Goal: Task Accomplishment & Management: Manage account settings

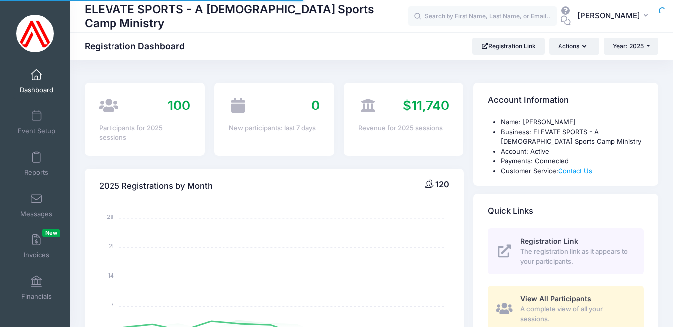
select select
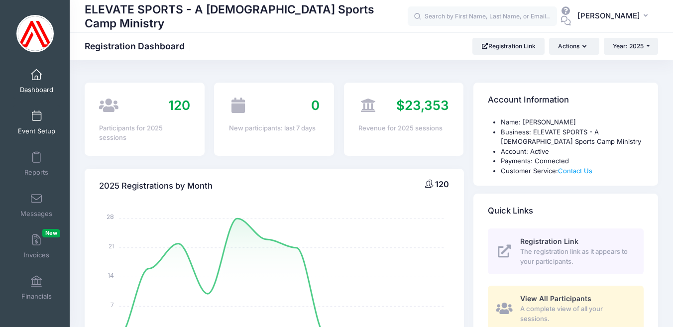
click at [36, 118] on span at bounding box center [36, 116] width 0 height 11
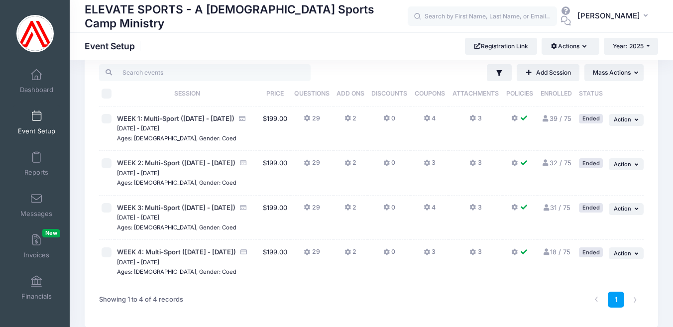
scroll to position [19, 0]
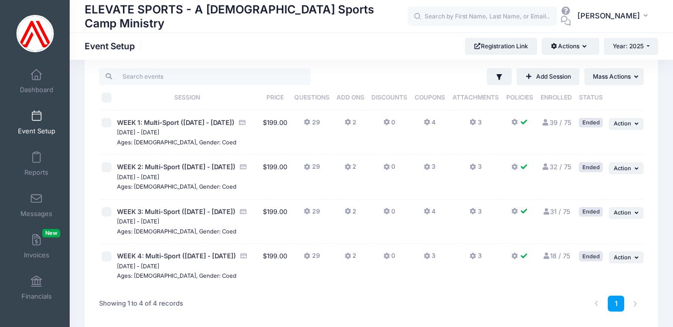
click at [107, 253] on input "checkbox" at bounding box center [107, 256] width 10 height 10
checkbox input "true"
click at [636, 256] on icon "button" at bounding box center [638, 257] width 6 height 5
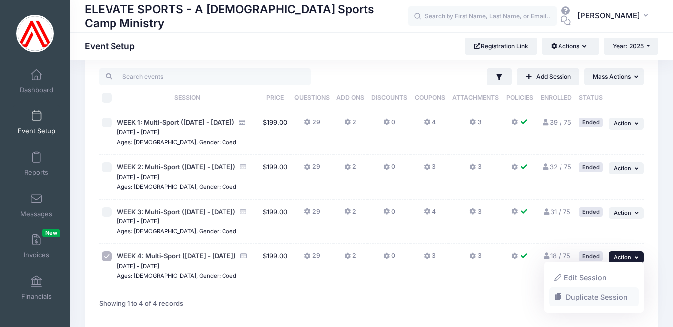
click at [583, 296] on link "Duplicate Session" at bounding box center [594, 296] width 90 height 19
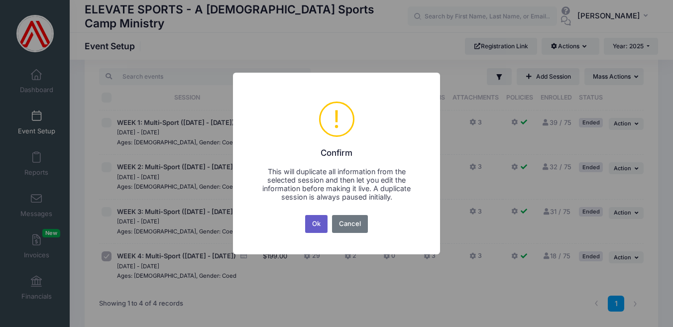
click at [317, 225] on button "Ok" at bounding box center [316, 224] width 23 height 18
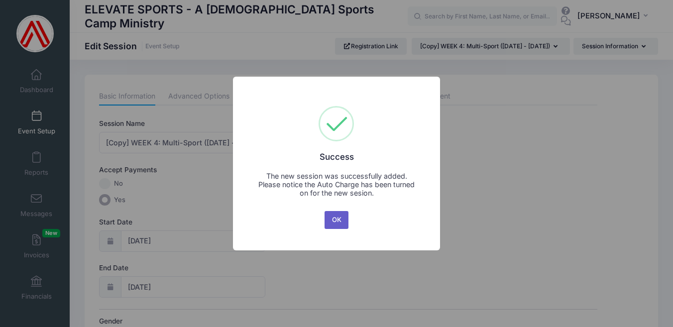
click at [339, 218] on button "OK" at bounding box center [337, 220] width 24 height 18
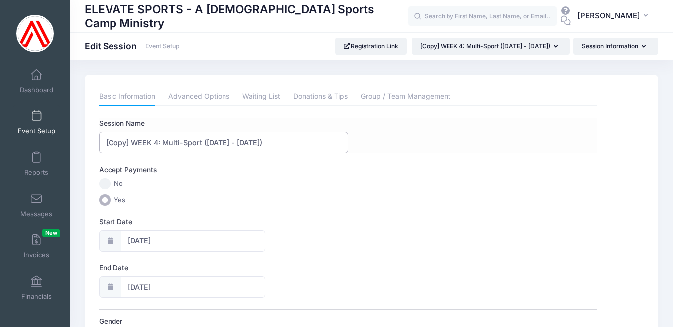
drag, startPoint x: 270, startPoint y: 145, endPoint x: 102, endPoint y: 143, distance: 168.3
click at [102, 143] on input "[Copy] WEEK 4: Multi-Sport (Monday - Friday)" at bounding box center [223, 142] width 249 height 21
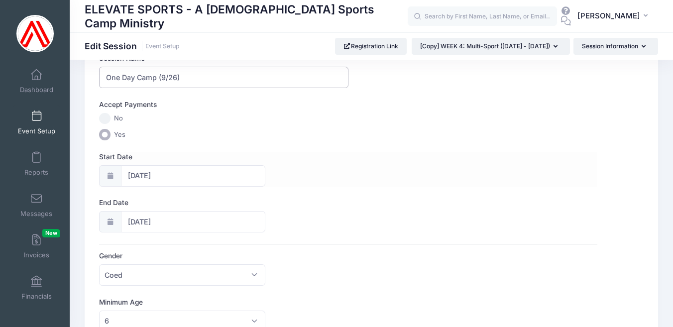
scroll to position [69, 0]
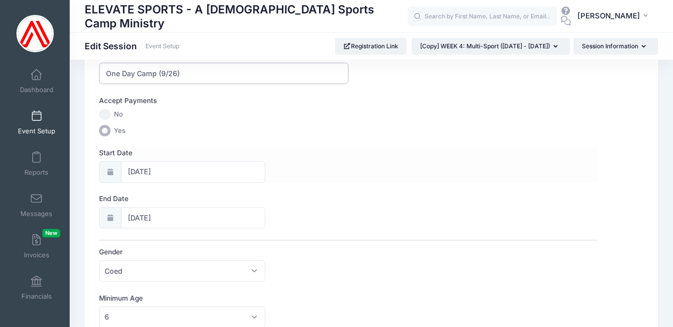
type input "One Day Camp (9/26)"
click at [170, 174] on input "07/21/2025" at bounding box center [193, 171] width 144 height 21
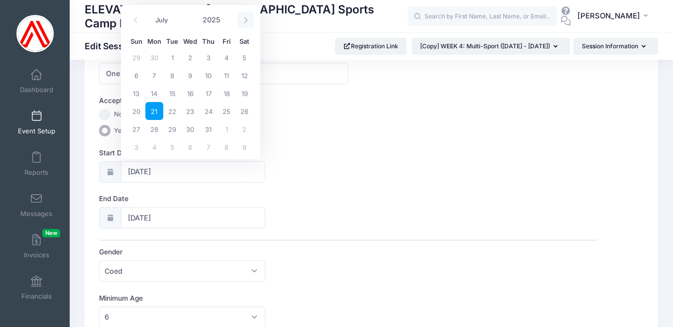
click at [244, 25] on span at bounding box center [245, 19] width 16 height 17
select select "7"
click at [155, 129] on span "25" at bounding box center [154, 129] width 18 height 18
type input "[DATE]"
type input "08/26/2025"
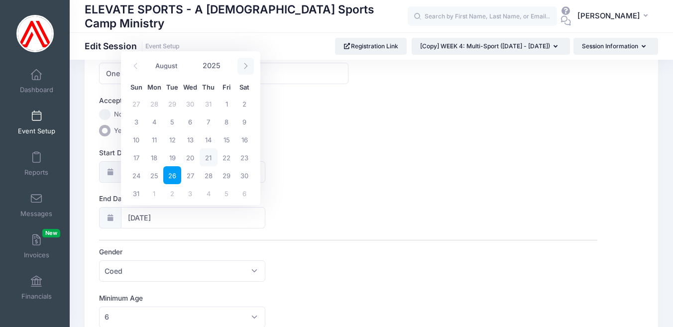
click at [246, 63] on icon at bounding box center [245, 66] width 6 height 6
select select "8"
click at [226, 158] on span "26" at bounding box center [227, 157] width 18 height 18
type input "[DATE]"
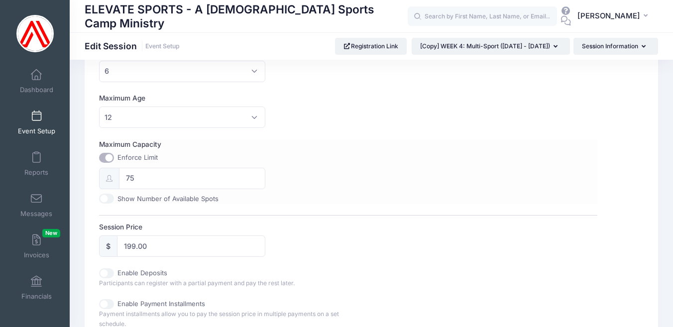
scroll to position [316, 0]
click at [115, 157] on div "Enforce Limit" at bounding box center [182, 157] width 166 height 10
click at [104, 156] on input "Maximum Capacity" at bounding box center [106, 157] width 15 height 10
checkbox input "false"
type input "0"
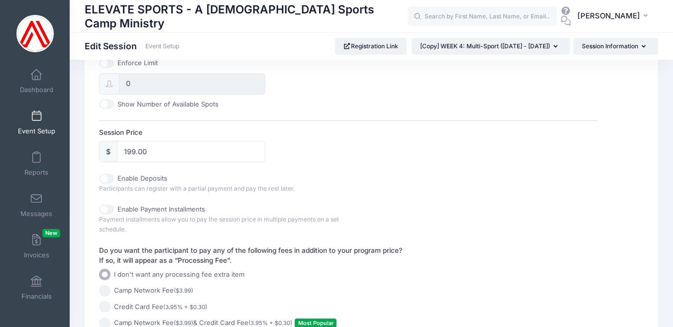
scroll to position [414, 0]
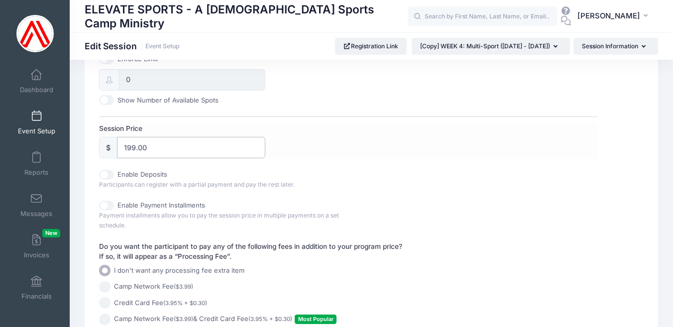
click at [128, 148] on input "199.00" at bounding box center [191, 147] width 148 height 21
type input "49.00"
click at [319, 148] on div "Session Price $ 49.00" at bounding box center [348, 140] width 498 height 35
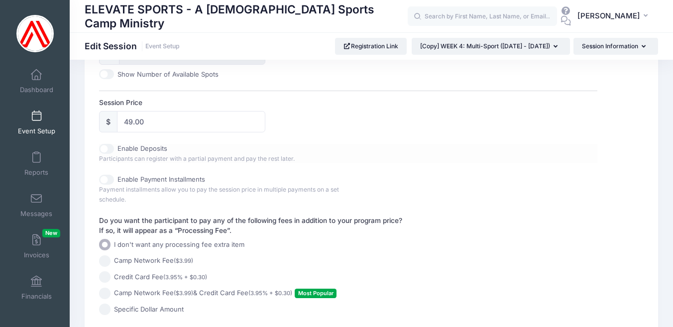
scroll to position [441, 0]
click at [105, 287] on input "Camp Network Fee ($3.99) & Credit Card Fee (3.95% + $0.30) Most Popular" at bounding box center [104, 291] width 11 height 11
radio input "true"
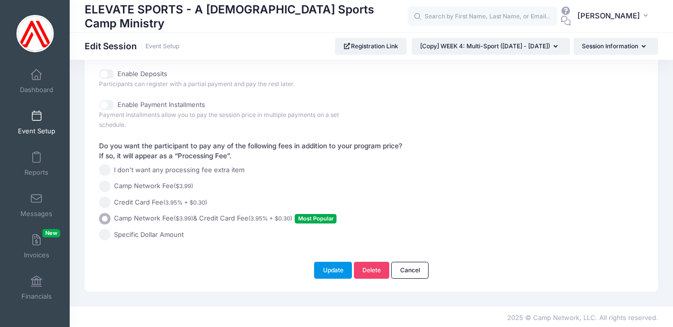
scroll to position [514, 0]
click at [332, 268] on button "Update" at bounding box center [333, 270] width 38 height 17
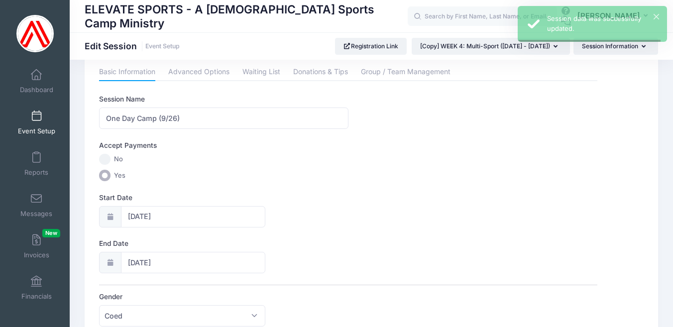
scroll to position [0, 0]
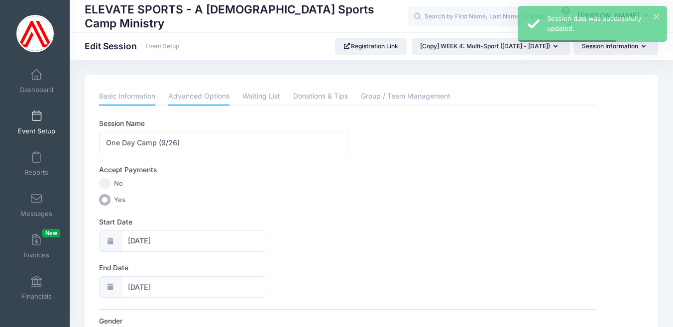
click at [212, 97] on link "Advanced Options" at bounding box center [198, 97] width 61 height 18
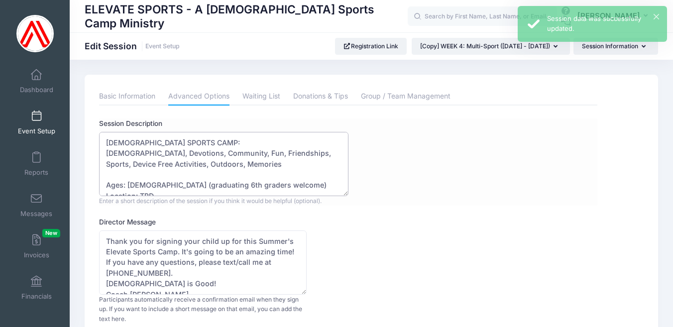
click at [123, 152] on textarea "CHRISTIAN SPORTS CAMP: Bible, Devotions, Community, Fun, Friendships, Sports, D…" at bounding box center [223, 164] width 249 height 64
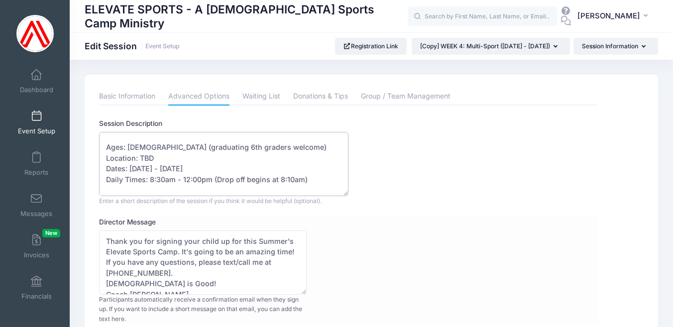
type textarea "CHRISTIAN SPORTS CAMP: Bible Study and Devotions, Community, Fun, Friendships, …"
drag, startPoint x: 182, startPoint y: 239, endPoint x: 216, endPoint y: 242, distance: 34.4
click at [216, 242] on textarea "Thank you for signing your child up for this Summer's Elevate Sports Camp. It's…" at bounding box center [203, 263] width 208 height 64
drag, startPoint x: 220, startPoint y: 240, endPoint x: 252, endPoint y: 242, distance: 33.0
click at [252, 242] on textarea "Thank you for signing your child up for this Summer's Elevate Sports Camp. It's…" at bounding box center [203, 263] width 208 height 64
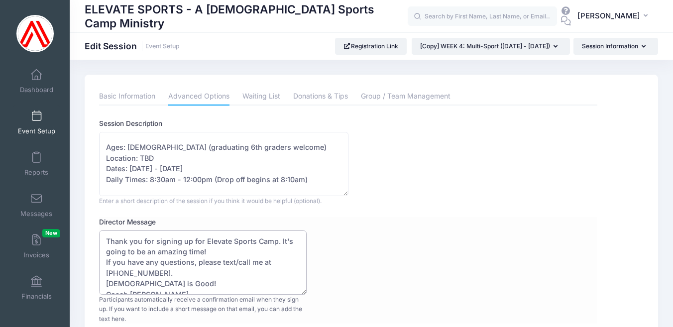
click at [273, 240] on textarea "Thank you for signing your child up for this Summer's Elevate Sports Camp. It's…" at bounding box center [203, 263] width 208 height 64
type textarea "Thank you for signing up for Elevate Sports ONE-DAY Event. It's going to be an …"
click at [261, 147] on textarea "CHRISTIAN SPORTS CAMP: Bible, Devotions, Community, Fun, Friendships, Sports, D…" at bounding box center [223, 164] width 249 height 64
drag, startPoint x: 152, startPoint y: 147, endPoint x: 261, endPoint y: 148, distance: 109.0
click at [261, 148] on textarea "CHRISTIAN SPORTS CAMP: Bible, Devotions, Community, Fun, Friendships, Sports, D…" at bounding box center [223, 164] width 249 height 64
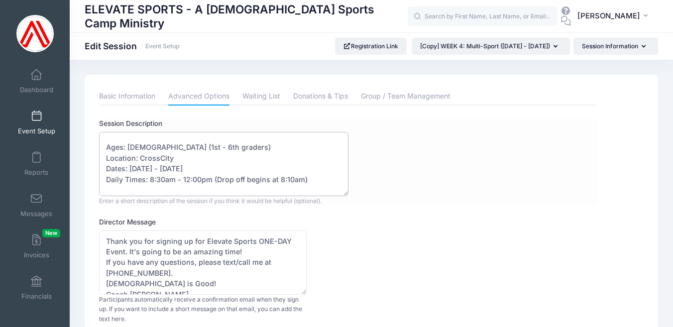
click at [254, 164] on textarea "CHRISTIAN SPORTS CAMP: Bible, Devotions, Community, Fun, Friendships, Sports, D…" at bounding box center [223, 164] width 249 height 64
drag, startPoint x: 242, startPoint y: 167, endPoint x: 130, endPoint y: 167, distance: 112.0
click at [130, 167] on textarea "CHRISTIAN SPORTS CAMP: Bible, Devotions, Community, Fun, Friendships, Sports, D…" at bounding box center [223, 164] width 249 height 64
click at [124, 167] on textarea "CHRISTIAN SPORTS CAMP: Bible, Devotions, Community, Fun, Friendships, Sports, D…" at bounding box center [223, 164] width 249 height 64
click at [182, 155] on textarea "CHRISTIAN SPORTS CAMP: Bible, Devotions, Community, Fun, Friendships, Sports, D…" at bounding box center [223, 164] width 249 height 64
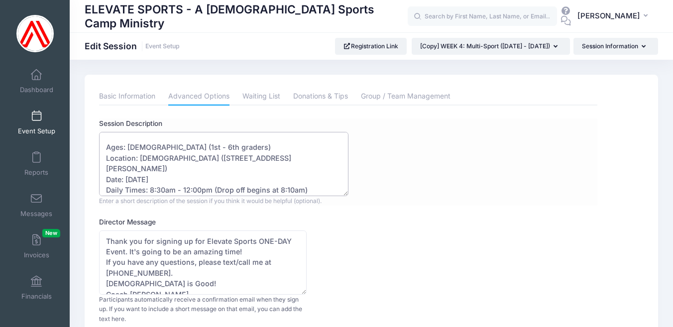
click at [160, 179] on textarea "CHRISTIAN SPORTS CAMP: Bible, Devotions, Community, Fun, Friendships, Sports, D…" at bounding box center [223, 164] width 249 height 64
click at [200, 178] on textarea "CHRISTIAN SPORTS CAMP: Bible, Devotions, Community, Fun, Friendships, Sports, D…" at bounding box center [223, 164] width 249 height 64
click at [290, 179] on textarea "CHRISTIAN SPORTS CAMP: Bible, Devotions, Community, Fun, Friendships, Sports, D…" at bounding box center [223, 164] width 249 height 64
click at [125, 178] on textarea "CHRISTIAN SPORTS CAMP: Bible, Devotions, Community, Fun, Friendships, Sports, D…" at bounding box center [223, 164] width 249 height 64
click at [128, 179] on textarea "CHRISTIAN SPORTS CAMP: Bible, Devotions, Community, Fun, Friendships, Sports, D…" at bounding box center [223, 164] width 249 height 64
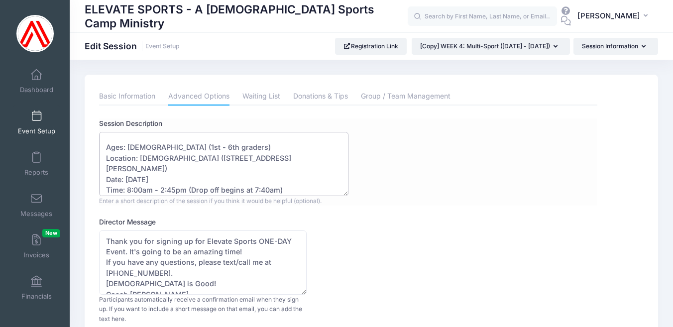
click at [280, 178] on textarea "CHRISTIAN SPORTS CAMP: Bible, Devotions, Community, Fun, Friendships, Sports, D…" at bounding box center [223, 164] width 249 height 64
click at [215, 148] on textarea "CHRISTIAN SPORTS CAMP: Bible, Devotions, Community, Fun, Friendships, Sports, D…" at bounding box center [223, 164] width 249 height 64
click at [237, 150] on textarea "CHRISTIAN SPORTS CAMP: Bible, Devotions, Community, Fun, Friendships, Sports, D…" at bounding box center [223, 164] width 249 height 64
click at [203, 193] on textarea "CHRISTIAN SPORTS CAMP: Bible, Devotions, Community, Fun, Friendships, Sports, D…" at bounding box center [223, 164] width 249 height 64
click at [191, 187] on textarea "CHRISTIAN SPORTS CAMP: Bible, Devotions, Community, Fun, Friendships, Sports, D…" at bounding box center [223, 164] width 249 height 64
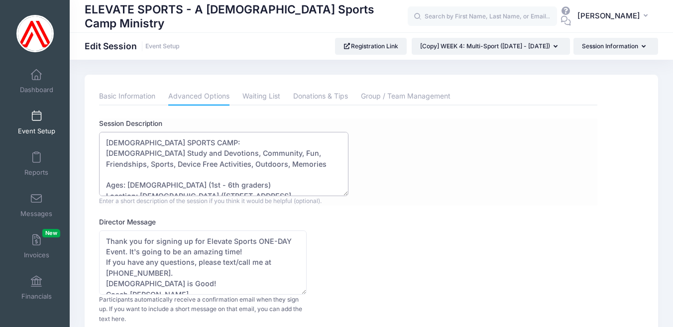
drag, startPoint x: 108, startPoint y: 152, endPoint x: 273, endPoint y: 163, distance: 165.7
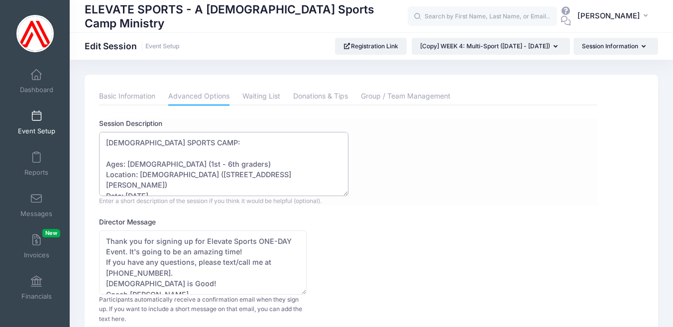
click at [182, 154] on textarea "CHRISTIAN SPORTS CAMP: Bible, Devotions, Community, Fun, Friendships, Sports, D…" at bounding box center [223, 164] width 249 height 64
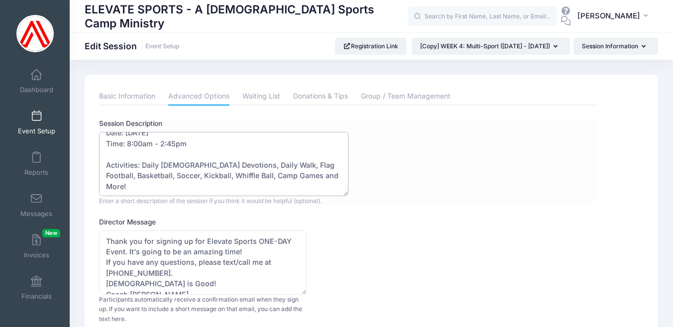
click at [202, 184] on textarea "CHRISTIAN SPORTS CAMP: Bible, Devotions, Community, Fun, Friendships, Sports, D…" at bounding box center [223, 164] width 249 height 64
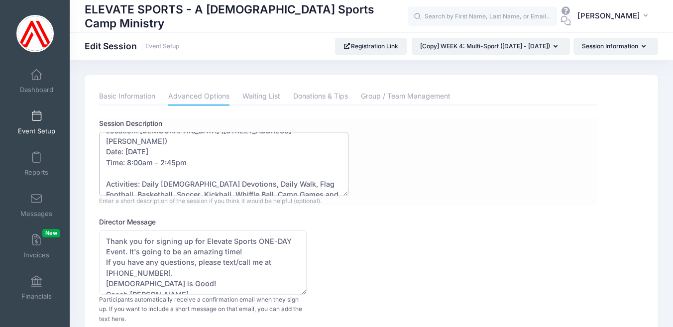
scroll to position [32, 0]
click at [158, 174] on textarea "CHRISTIAN SPORTS CAMP: Bible, Devotions, Community, Fun, Friendships, Sports, D…" at bounding box center [223, 164] width 249 height 64
click at [221, 172] on textarea "CHRISTIAN SPORTS CAMP: Bible, Devotions, Community, Fun, Friendships, Sports, D…" at bounding box center [223, 164] width 249 height 64
drag, startPoint x: 223, startPoint y: 173, endPoint x: 263, endPoint y: 174, distance: 40.8
click at [263, 174] on textarea "CHRISTIAN SPORTS CAMP: Bible, Devotions, Community, Fun, Friendships, Sports, D…" at bounding box center [223, 164] width 249 height 64
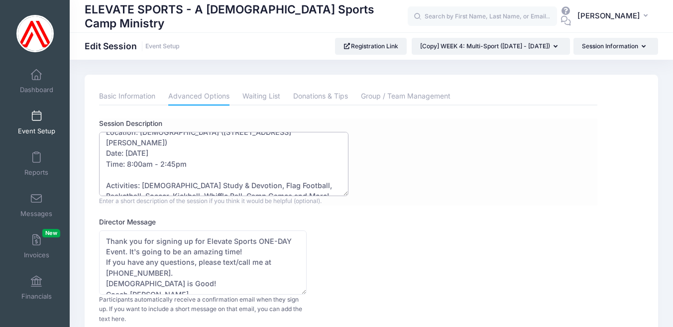
click at [180, 183] on textarea "CHRISTIAN SPORTS CAMP: Bible, Devotions, Community, Fun, Friendships, Sports, D…" at bounding box center [223, 164] width 249 height 64
click at [223, 173] on textarea "CHRISTIAN SPORTS CAMP: Bible, Devotions, Community, Fun, Friendships, Sports, D…" at bounding box center [223, 164] width 249 height 64
click at [248, 184] on textarea "CHRISTIAN SPORTS CAMP: Bible, Devotions, Community, Fun, Friendships, Sports, D…" at bounding box center [223, 164] width 249 height 64
click at [232, 193] on textarea "CHRISTIAN SPORTS CAMP: Bible, Devotions, Community, Fun, Friendships, Sports, D…" at bounding box center [223, 164] width 249 height 64
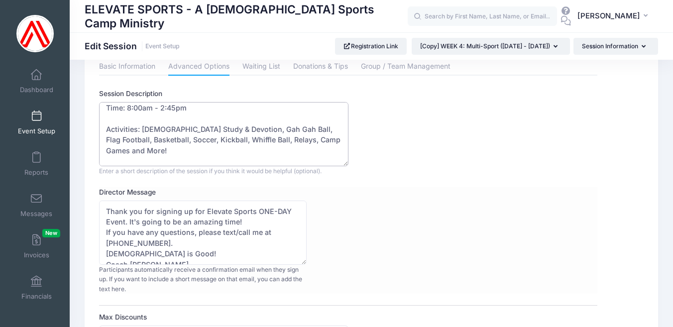
scroll to position [36, 0]
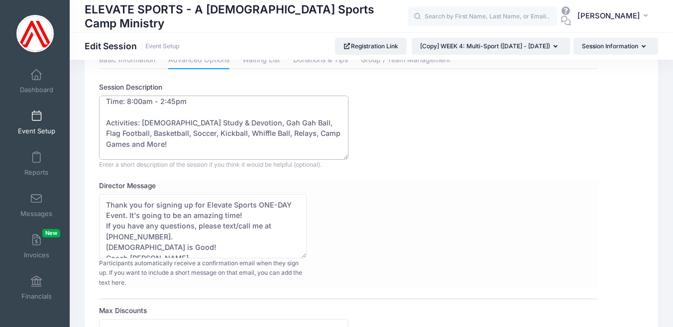
type textarea "CHRISTIAN SPORTS CAMP: Ages: 6 - 12 (1st - 6th graders) Location: CrossCity Chu…"
drag, startPoint x: 204, startPoint y: 202, endPoint x: 252, endPoint y: 205, distance: 48.9
click at [252, 205] on textarea "Thank you for signing your child up for this Summer's Elevate Sports Camp. It's…" at bounding box center [203, 226] width 208 height 64
click at [245, 214] on textarea "Thank you for signing your child up for this Summer's Elevate Sports Camp. It's…" at bounding box center [203, 226] width 208 height 64
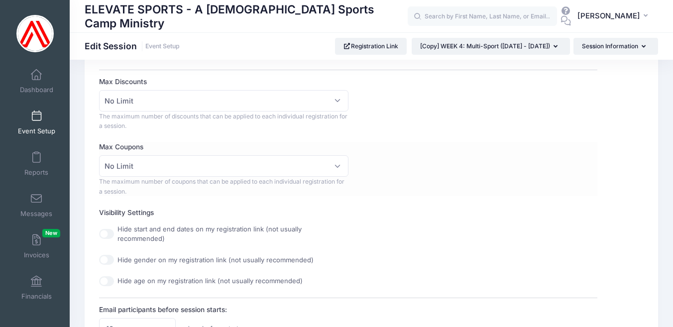
scroll to position [269, 0]
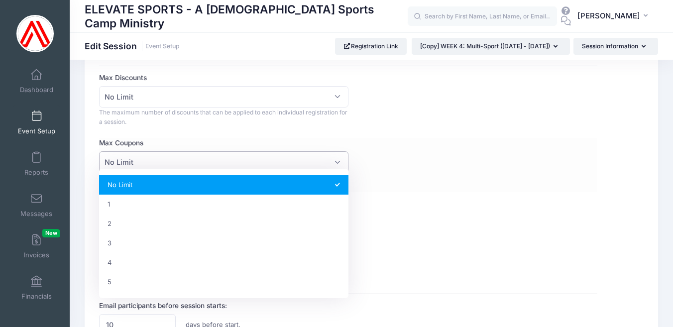
click at [311, 159] on span "No Limit" at bounding box center [223, 161] width 249 height 21
click at [383, 152] on div "Max Coupons No Limit 1 2 3 4 5 No Limit The maximum number of coupons that can …" at bounding box center [348, 165] width 498 height 54
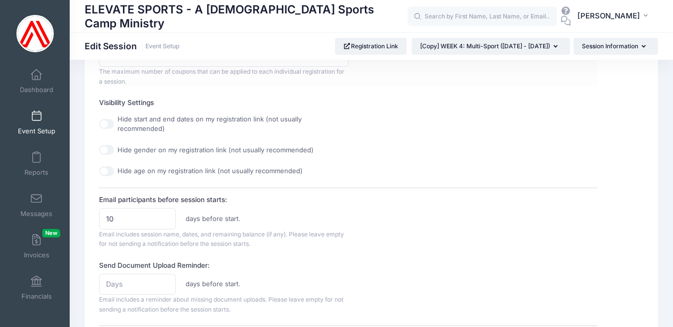
scroll to position [377, 0]
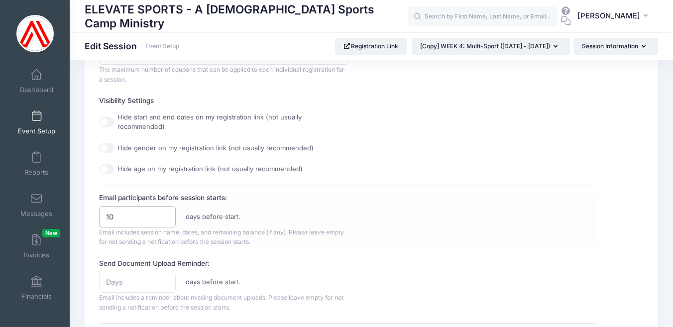
click at [148, 206] on input "10" at bounding box center [137, 216] width 77 height 21
click at [164, 206] on input "9" at bounding box center [137, 216] width 77 height 21
click at [164, 206] on input "8" at bounding box center [137, 216] width 77 height 21
click at [164, 206] on input "7" at bounding box center [137, 216] width 77 height 21
click at [164, 206] on input "6" at bounding box center [137, 216] width 77 height 21
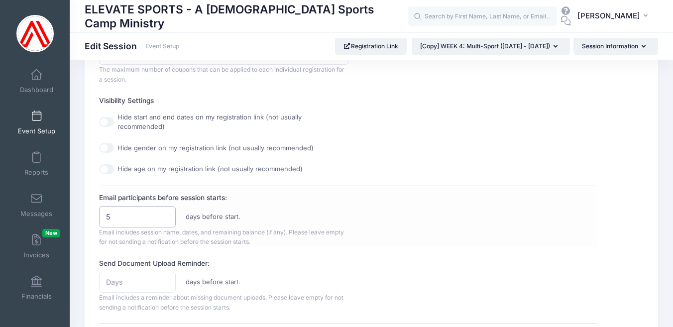
click at [164, 206] on input "5" at bounding box center [137, 216] width 77 height 21
click at [164, 206] on input "4" at bounding box center [137, 216] width 77 height 21
type input "3"
click at [164, 206] on input "3" at bounding box center [137, 216] width 77 height 21
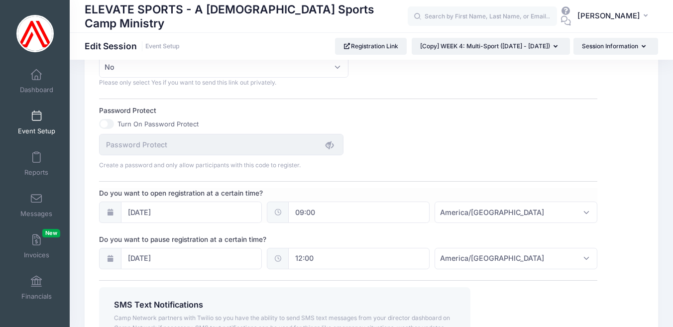
scroll to position [687, 0]
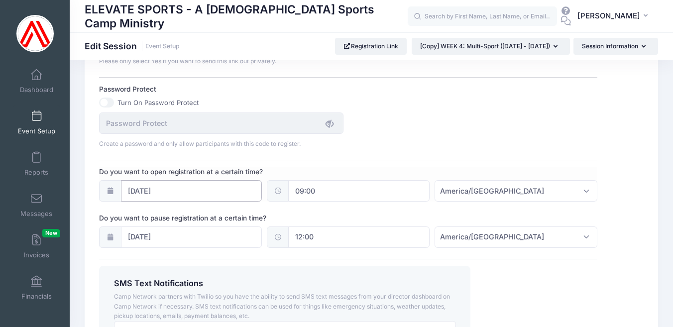
click at [141, 180] on input "01/10/2025" at bounding box center [191, 190] width 141 height 21
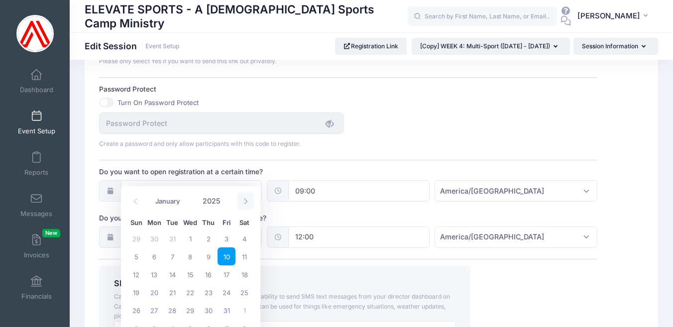
click at [244, 204] on icon at bounding box center [245, 201] width 3 height 6
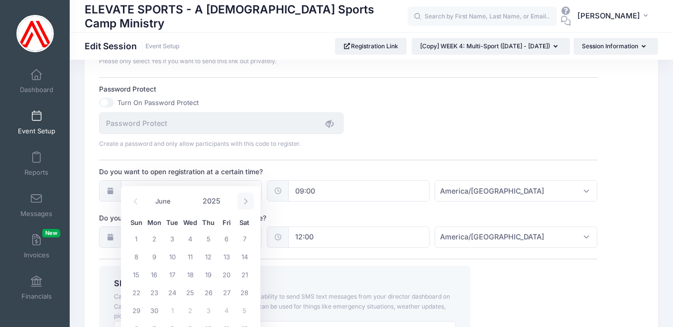
click at [244, 204] on icon at bounding box center [245, 201] width 3 height 6
select select "7"
click at [154, 310] on span "25" at bounding box center [154, 310] width 18 height 18
type input "08/25/2025"
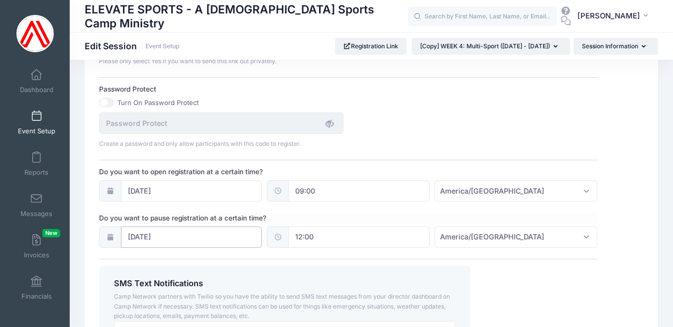
click at [156, 227] on input "07/25/2025" at bounding box center [191, 237] width 141 height 21
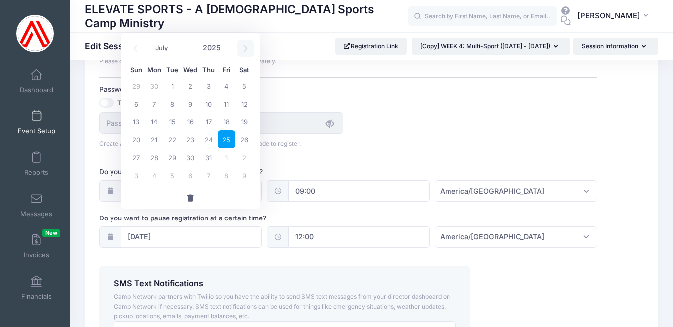
click at [243, 44] on span at bounding box center [245, 48] width 16 height 17
select select "8"
click at [226, 139] on span "26" at bounding box center [227, 139] width 18 height 18
type input "09/26/2025"
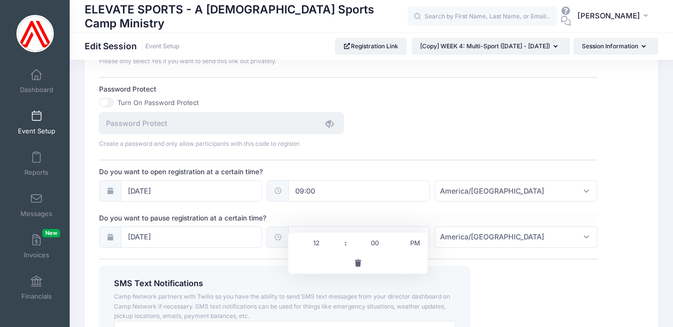
click at [292, 227] on input "12:00" at bounding box center [358, 237] width 141 height 21
click at [338, 247] on span at bounding box center [340, 248] width 7 height 10
type input "11:00"
type input "11"
click at [338, 247] on span at bounding box center [340, 248] width 7 height 10
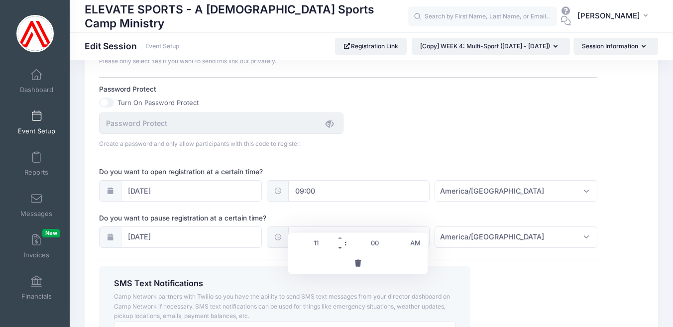
type input "10:00"
type input "10"
click at [338, 247] on span at bounding box center [340, 248] width 7 height 10
type input "09:00"
type input "09"
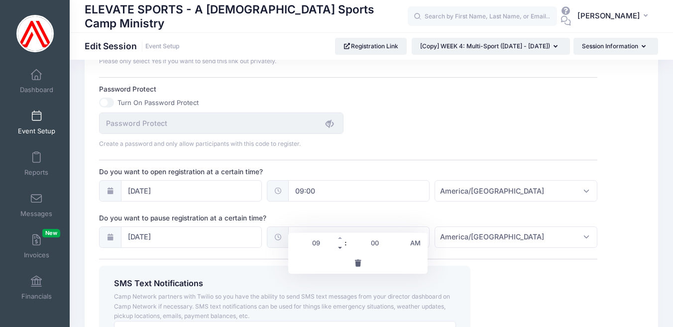
click at [338, 247] on span at bounding box center [340, 248] width 7 height 10
type input "08:00"
type input "08"
click at [341, 238] on span at bounding box center [340, 238] width 7 height 10
type input "09:00"
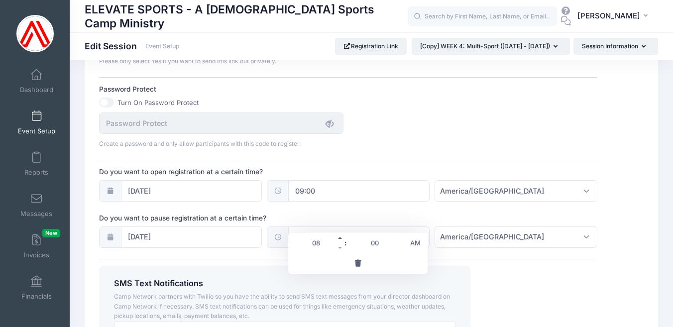
type input "09"
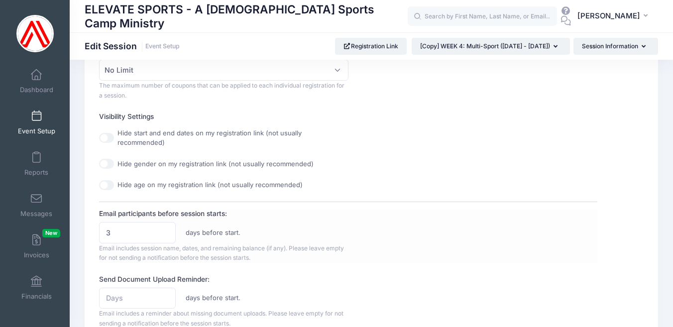
scroll to position [351, 0]
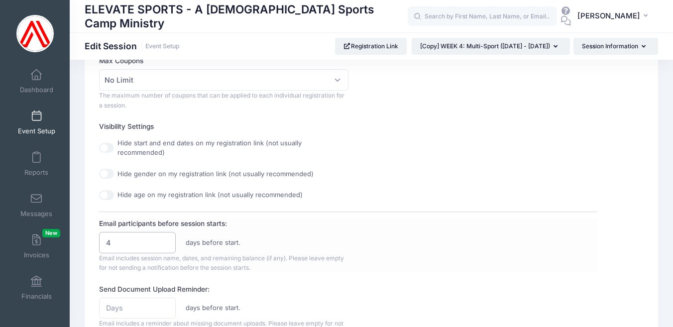
click at [164, 232] on input "4" at bounding box center [137, 242] width 77 height 21
type input "5"
click at [164, 232] on input "5" at bounding box center [137, 242] width 77 height 21
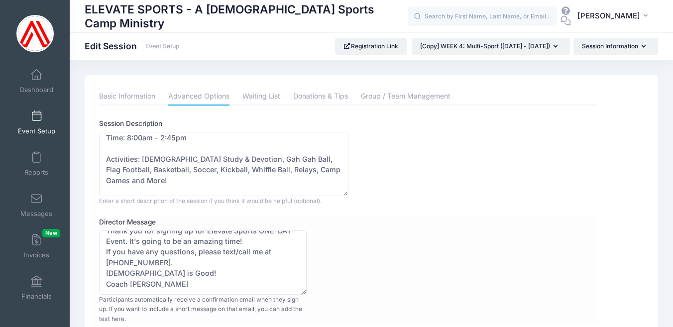
scroll to position [0, 0]
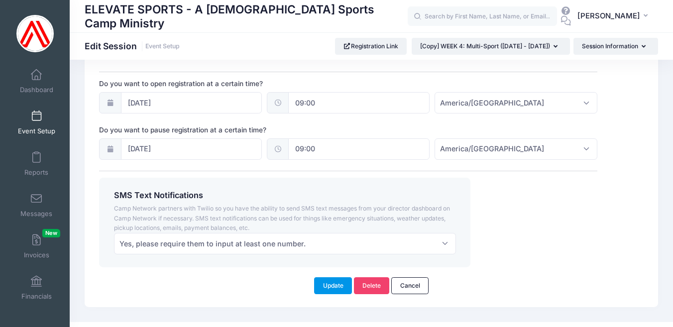
click at [336, 277] on button "Update" at bounding box center [333, 285] width 38 height 17
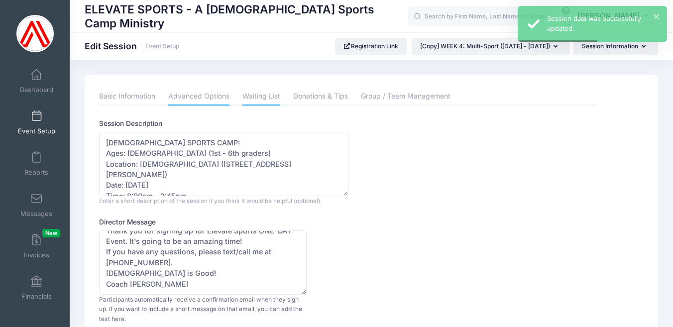
click at [261, 94] on link "Waiting List" at bounding box center [261, 97] width 38 height 18
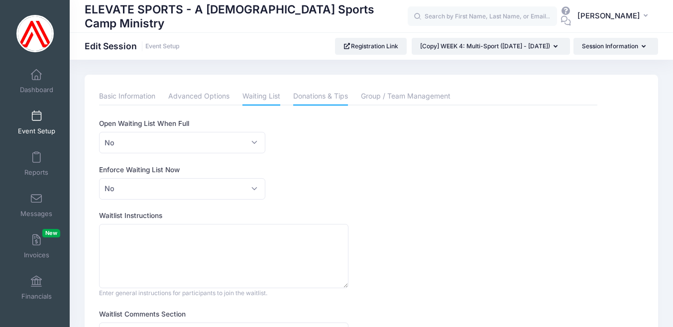
click at [315, 95] on link "Donations & Tips" at bounding box center [320, 97] width 55 height 18
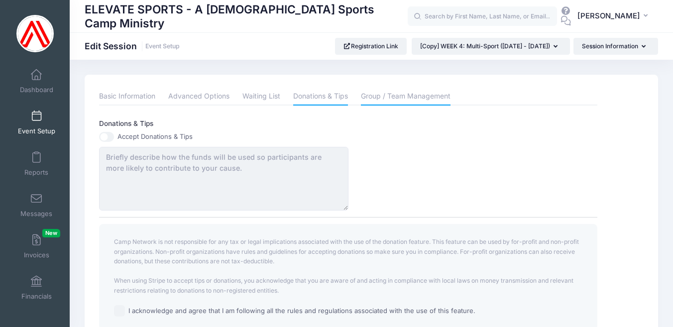
click at [400, 99] on link "Group / Team Management" at bounding box center [406, 97] width 90 height 18
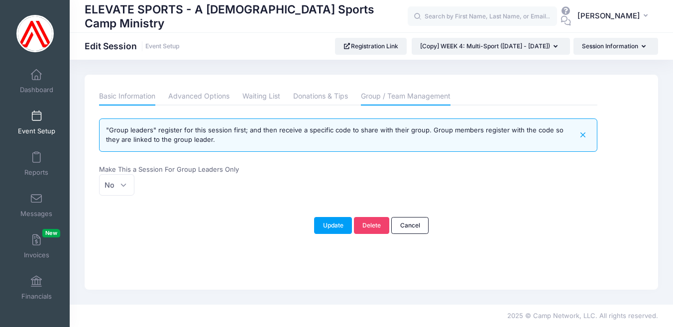
click at [135, 97] on link "Basic Information" at bounding box center [127, 97] width 56 height 18
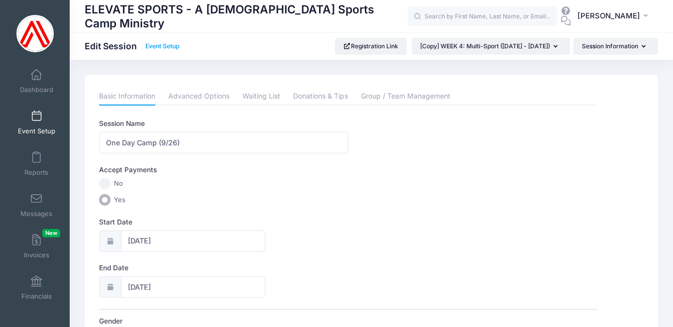
click at [155, 44] on link "Event Setup" at bounding box center [162, 46] width 34 height 7
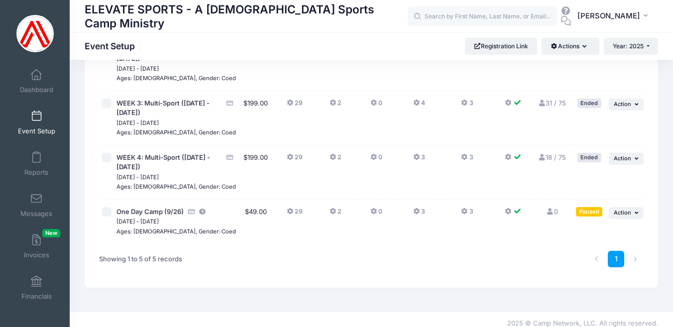
scroll to position [150, 0]
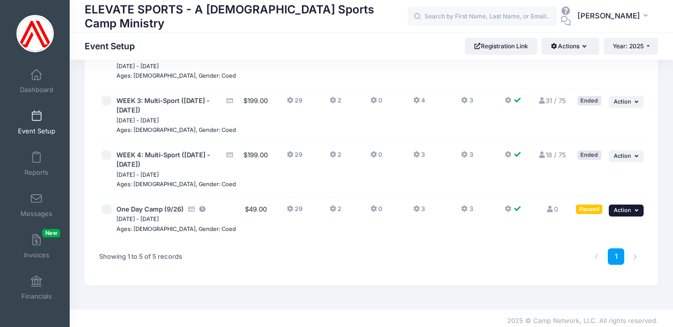
click at [636, 208] on icon "button" at bounding box center [638, 210] width 6 height 5
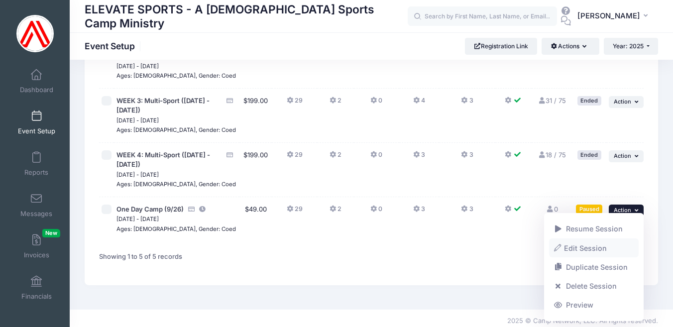
click at [582, 245] on link "Edit Session" at bounding box center [594, 247] width 90 height 19
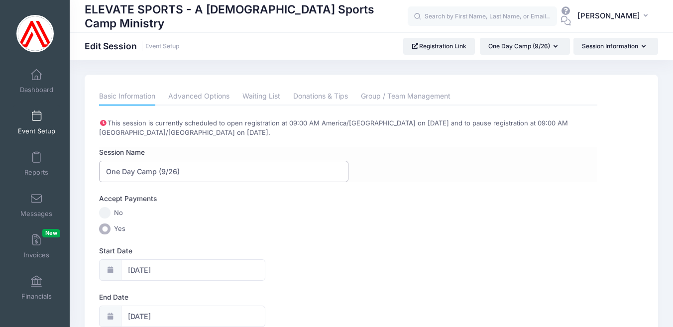
click at [200, 169] on input "One Day Camp (9/26)" at bounding box center [223, 171] width 249 height 21
type input "One Day Camp - [DATE]"
click at [374, 210] on label "No" at bounding box center [348, 212] width 498 height 11
click at [111, 210] on input "No" at bounding box center [104, 212] width 11 height 11
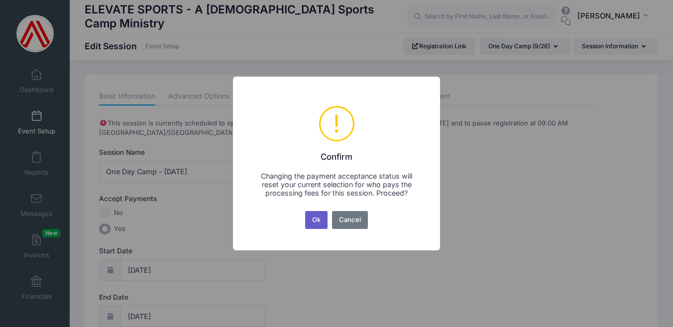
click at [315, 220] on button "Ok" at bounding box center [316, 220] width 23 height 18
radio input "true"
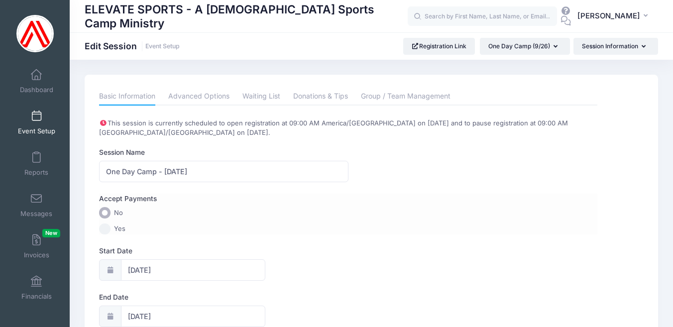
click at [106, 229] on input "Yes" at bounding box center [104, 229] width 11 height 11
radio input "true"
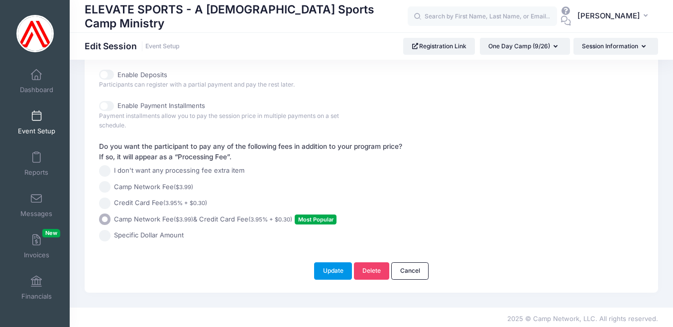
click at [334, 269] on button "Update" at bounding box center [333, 270] width 38 height 17
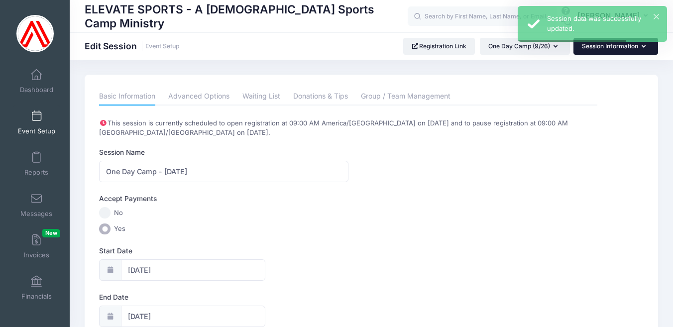
click at [608, 49] on button "Session Information" at bounding box center [616, 46] width 85 height 17
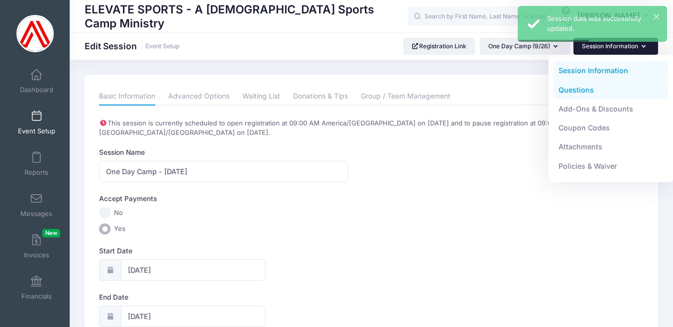
click at [577, 89] on link "Questions" at bounding box center [611, 89] width 115 height 19
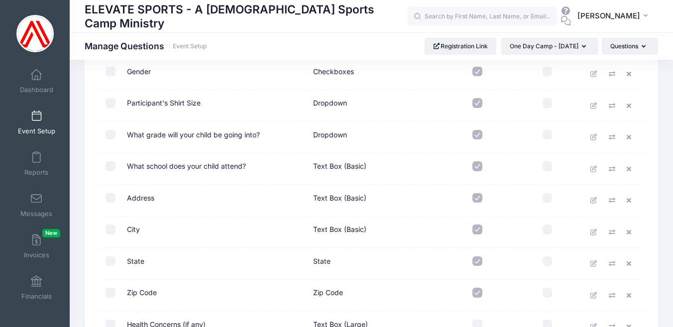
scroll to position [227, 0]
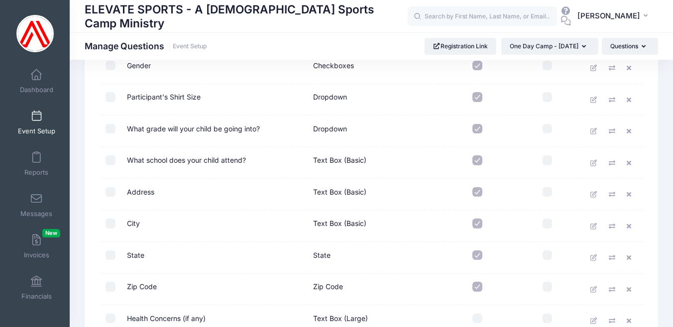
click at [476, 160] on input "checkbox" at bounding box center [477, 160] width 10 height 10
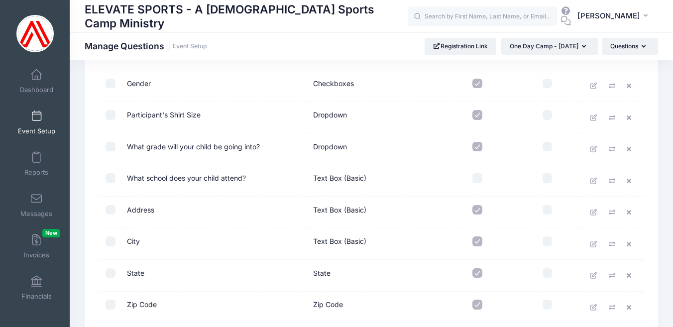
scroll to position [216, 0]
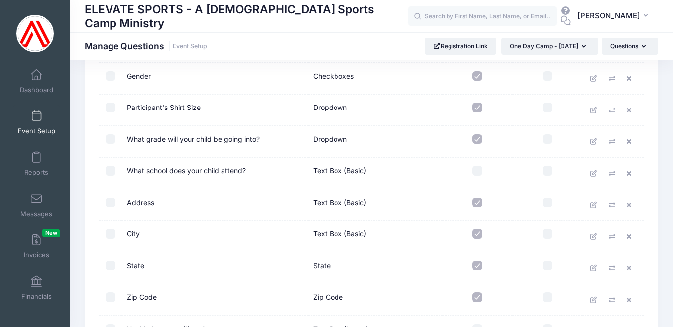
click at [476, 172] on input "checkbox" at bounding box center [477, 171] width 10 height 10
checkbox input "true"
click at [110, 171] on input "checkbox" at bounding box center [111, 171] width 10 height 10
checkbox input "true"
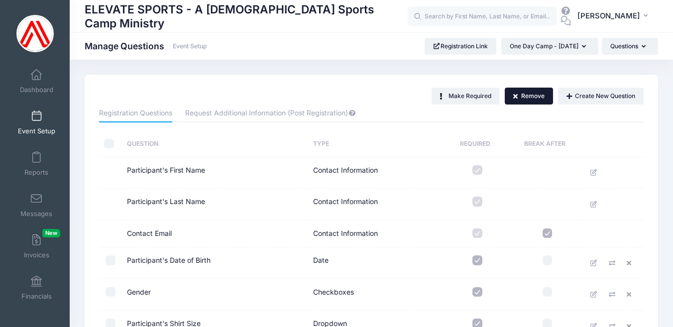
scroll to position [0, 0]
click at [527, 96] on button "Remove" at bounding box center [529, 96] width 49 height 17
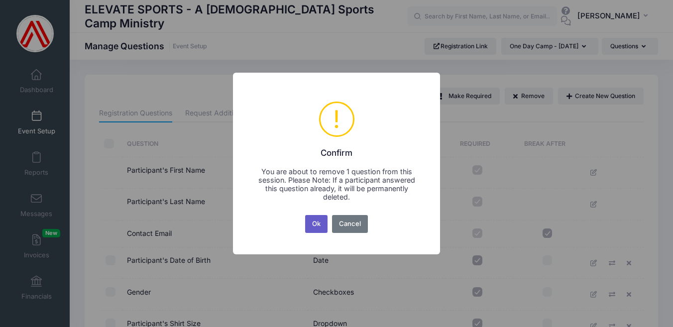
click at [316, 222] on button "Ok" at bounding box center [316, 224] width 23 height 18
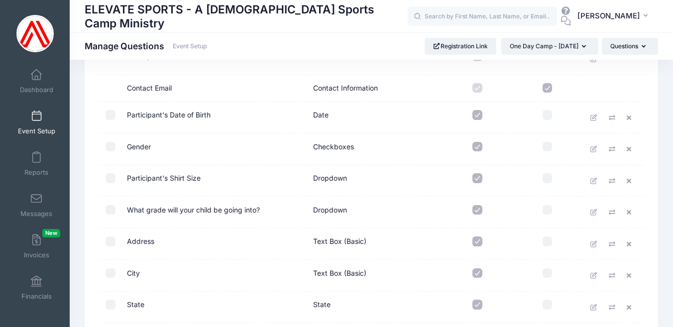
scroll to position [145, 0]
click at [639, 51] on button "Questions" at bounding box center [630, 46] width 56 height 17
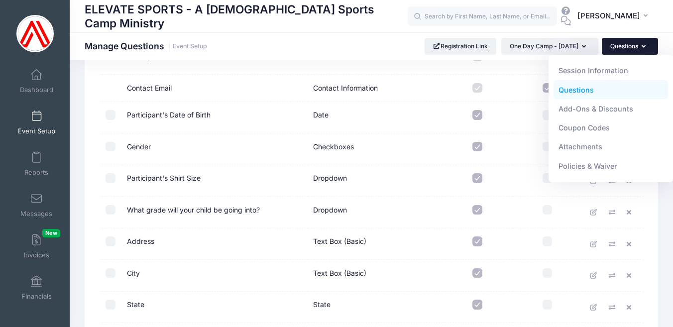
click at [580, 87] on link "Questions" at bounding box center [611, 89] width 115 height 19
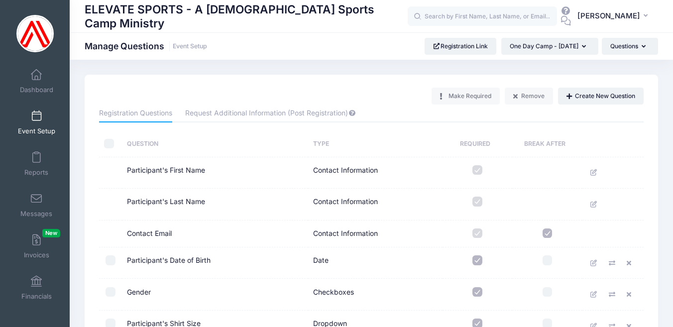
click at [110, 145] on input "checkbox" at bounding box center [109, 144] width 10 height 10
checkbox input "true"
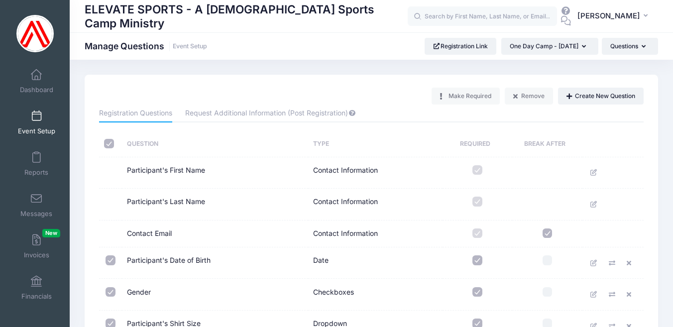
checkbox input "true"
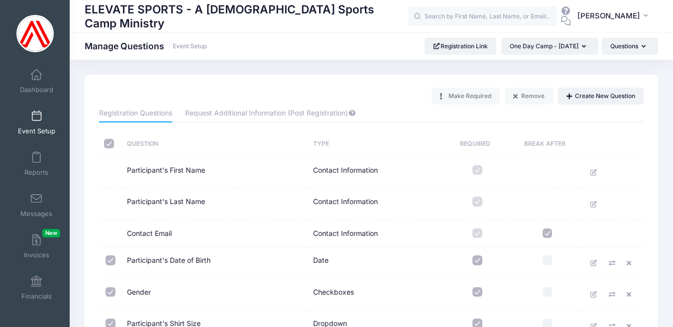
checkbox input "true"
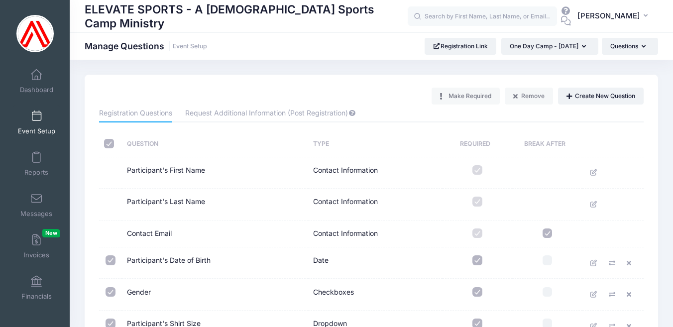
checkbox input "true"
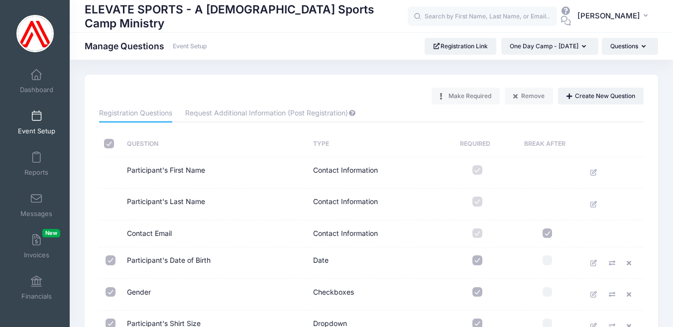
checkbox input "true"
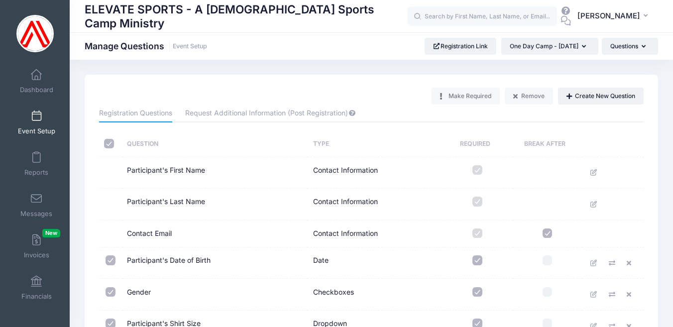
checkbox input "true"
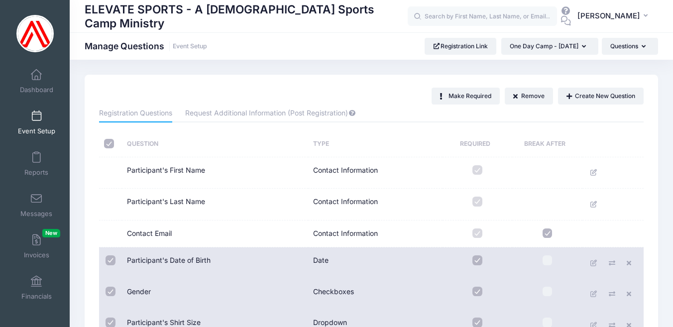
click at [111, 145] on input "checkbox" at bounding box center [109, 144] width 10 height 10
checkbox input "false"
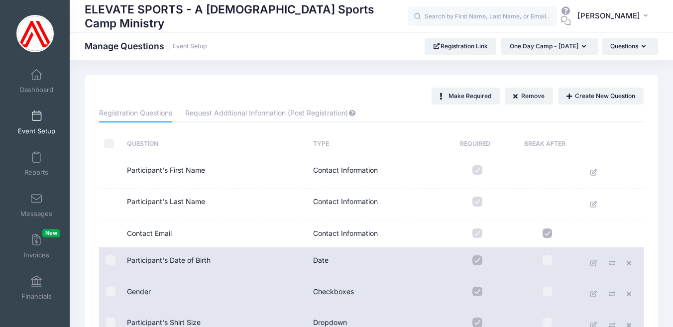
checkbox input "false"
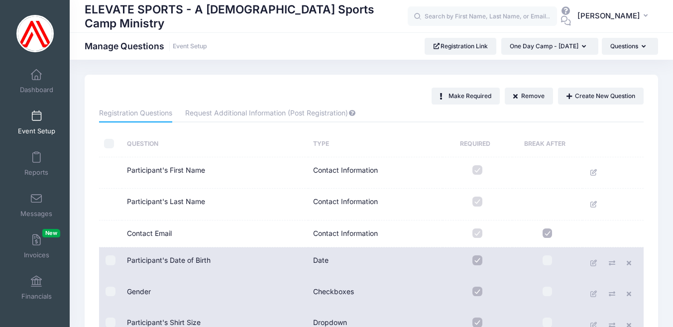
checkbox input "false"
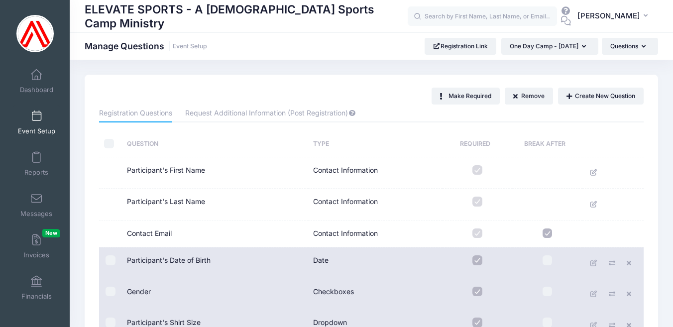
checkbox input "false"
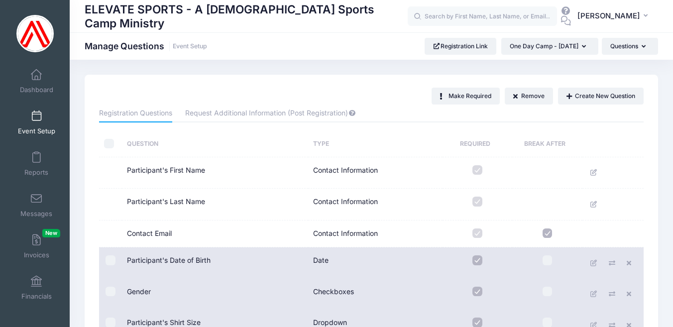
checkbox input "false"
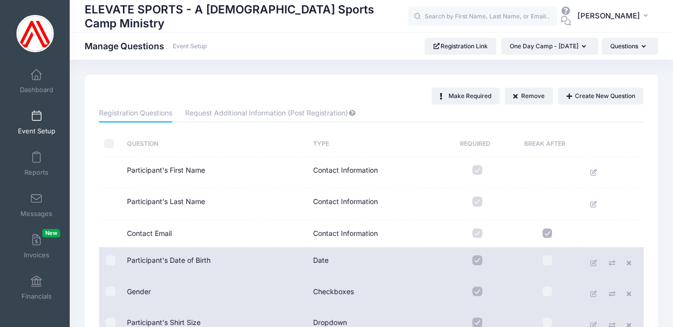
checkbox input "false"
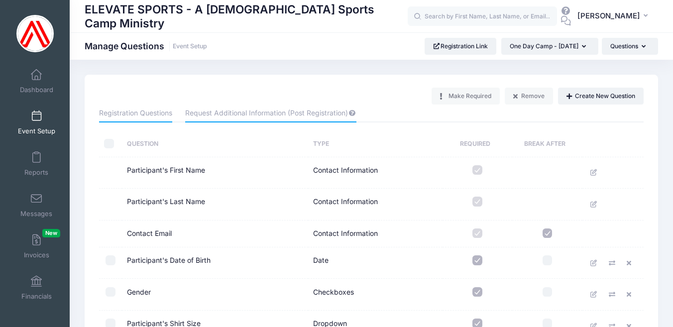
click at [265, 114] on link "Request Additional Information (Post Registration)" at bounding box center [270, 114] width 171 height 18
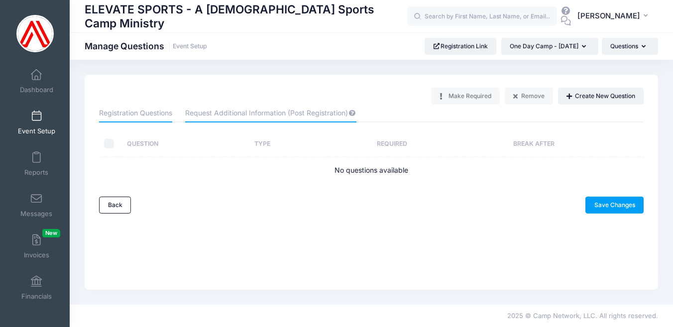
click at [163, 108] on link "Registration Questions" at bounding box center [135, 114] width 73 height 18
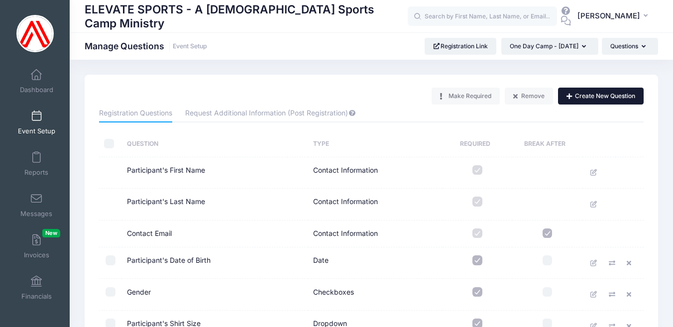
click at [601, 94] on button "Create New Question" at bounding box center [601, 96] width 86 height 17
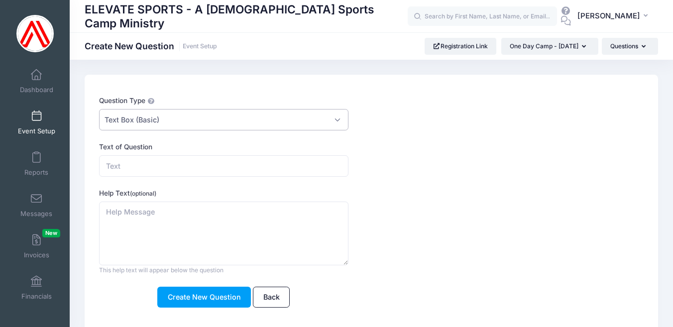
click at [325, 115] on span "Text Box (Basic)" at bounding box center [223, 119] width 249 height 21
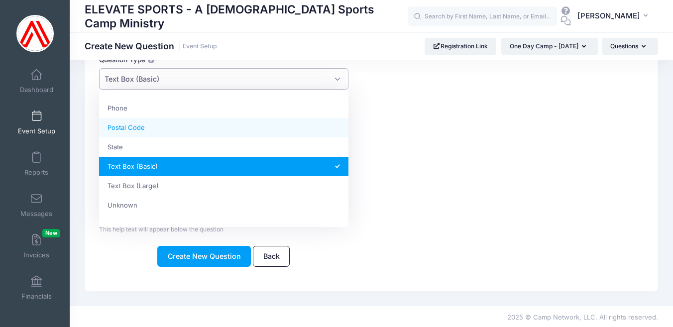
scroll to position [233, 0]
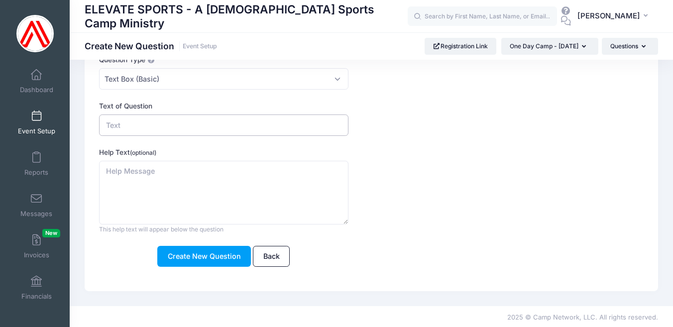
click at [139, 123] on input "Text of Question" at bounding box center [223, 125] width 249 height 21
type input "What School does your child attend?"
click at [248, 154] on label "Help Text (optional)" at bounding box center [223, 152] width 249 height 10
click at [248, 161] on textarea "Help Text (optional)" at bounding box center [223, 193] width 249 height 64
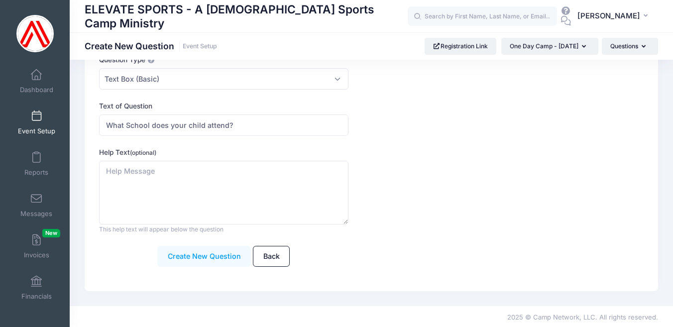
click at [200, 252] on button "Create New Question" at bounding box center [204, 256] width 94 height 21
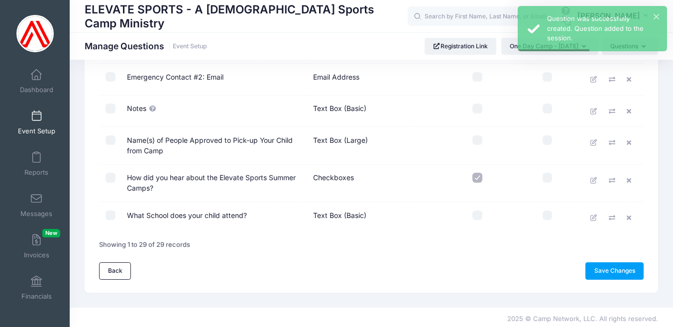
scroll to position [847, 0]
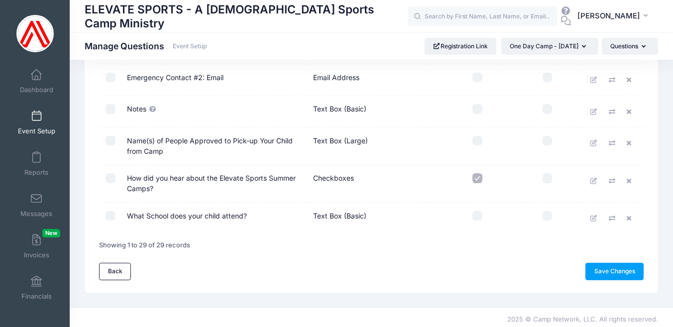
click at [110, 213] on input "checkbox" at bounding box center [111, 216] width 10 height 10
checkbox input "true"
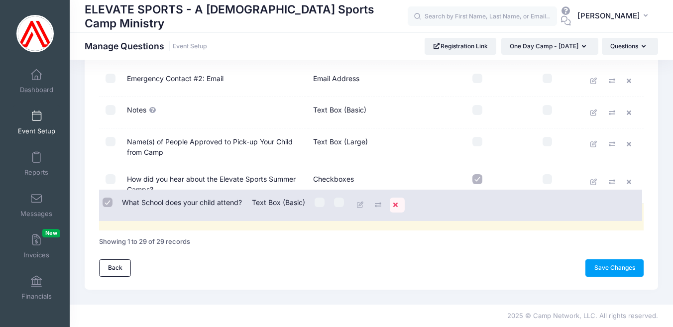
scroll to position [842, 0]
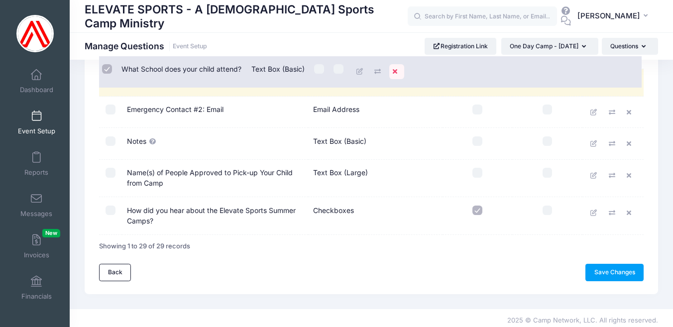
drag, startPoint x: 399, startPoint y: 215, endPoint x: 397, endPoint y: 70, distance: 144.4
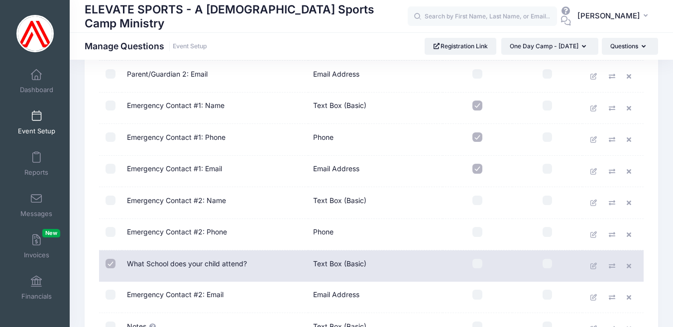
scroll to position [659, 0]
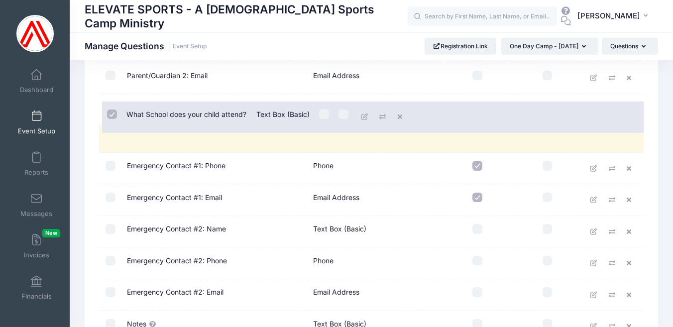
drag, startPoint x: 282, startPoint y: 268, endPoint x: 286, endPoint y: 106, distance: 162.9
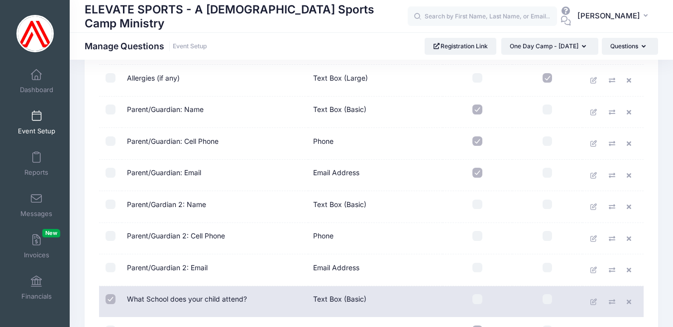
scroll to position [465, 0]
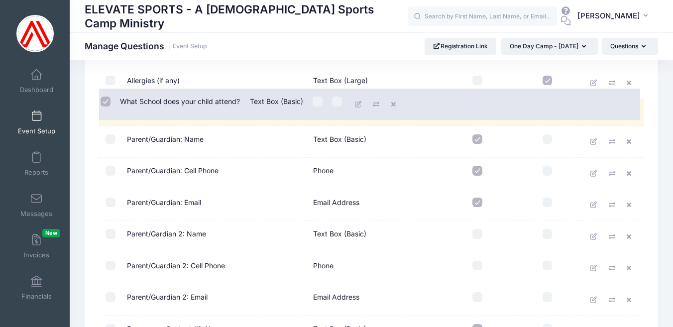
drag, startPoint x: 273, startPoint y: 306, endPoint x: 270, endPoint y: 106, distance: 199.7
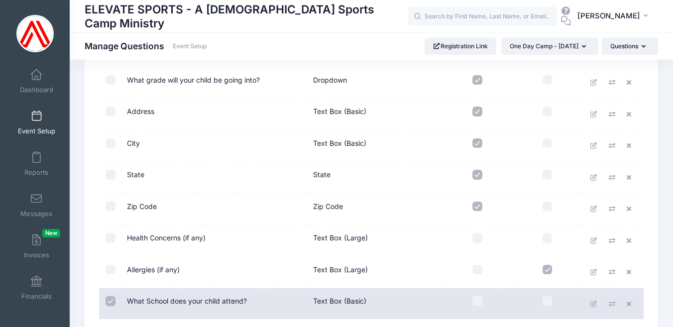
scroll to position [274, 0]
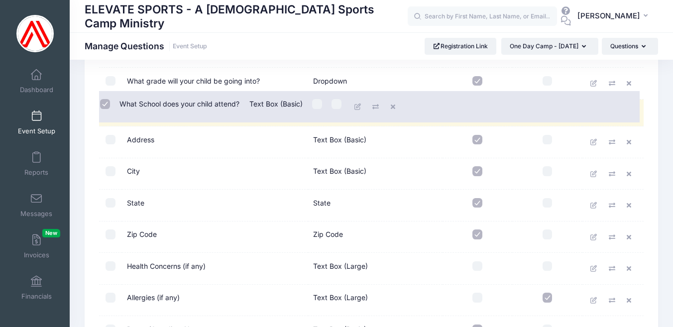
drag, startPoint x: 268, startPoint y: 304, endPoint x: 264, endPoint y: 107, distance: 197.2
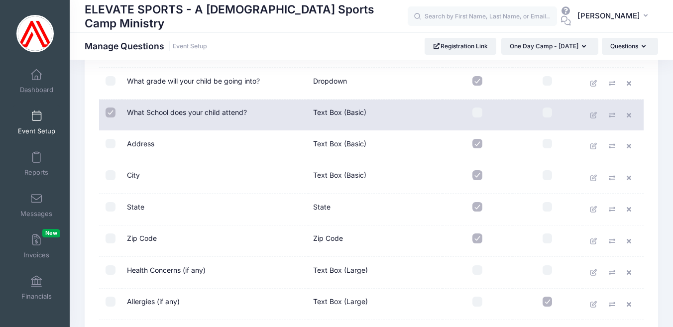
click at [109, 110] on input "checkbox" at bounding box center [111, 113] width 10 height 10
checkbox input "false"
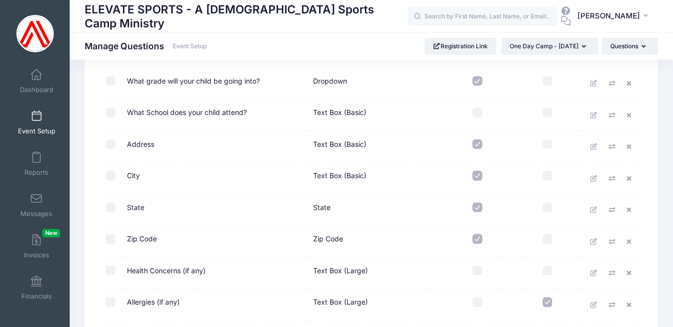
click at [478, 111] on input "checkbox" at bounding box center [477, 113] width 10 height 10
checkbox input "true"
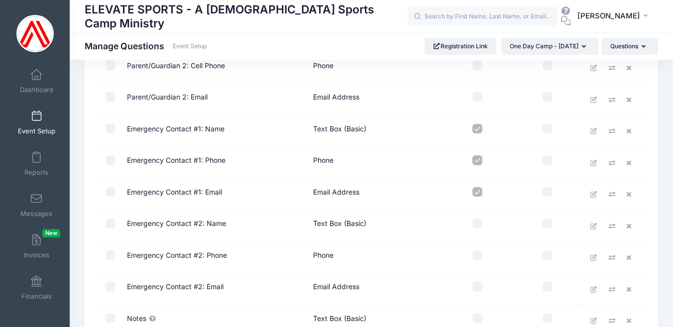
scroll to position [668, 0]
click at [480, 128] on input "checkbox" at bounding box center [477, 130] width 10 height 10
checkbox input "false"
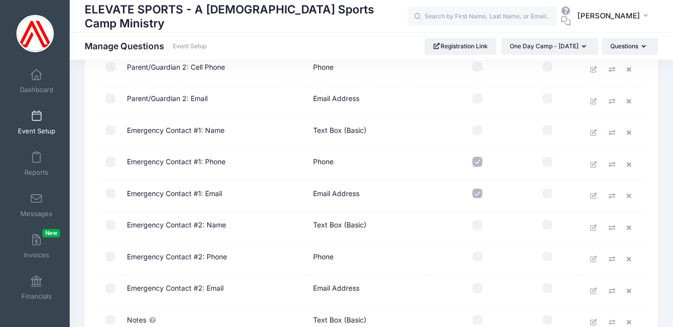
click at [477, 162] on input "checkbox" at bounding box center [477, 162] width 10 height 10
checkbox input "false"
click at [475, 193] on input "checkbox" at bounding box center [477, 194] width 10 height 10
checkbox input "false"
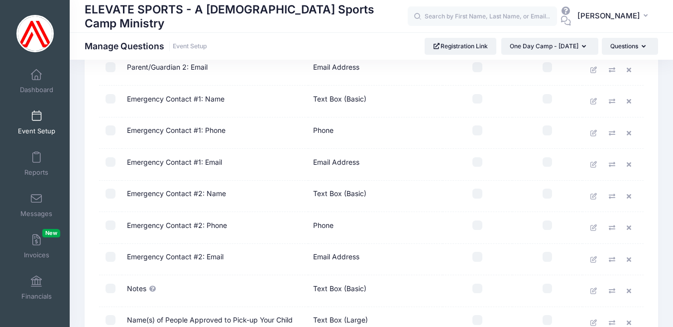
scroll to position [714, 0]
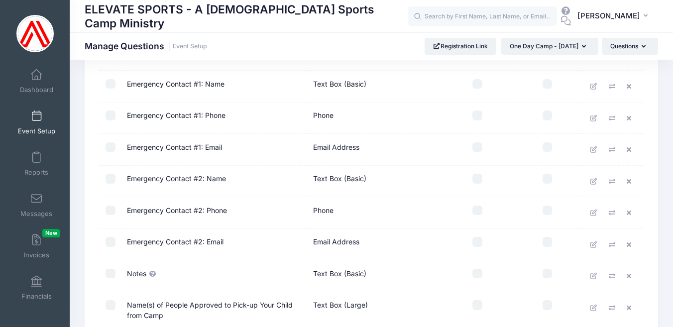
click at [476, 82] on input "checkbox" at bounding box center [477, 84] width 10 height 10
checkbox input "true"
click at [476, 111] on input "checkbox" at bounding box center [477, 116] width 10 height 10
checkbox input "true"
click at [476, 148] on input "checkbox" at bounding box center [477, 147] width 10 height 10
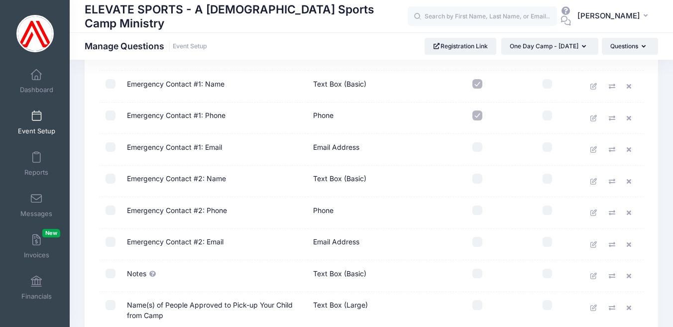
checkbox input "true"
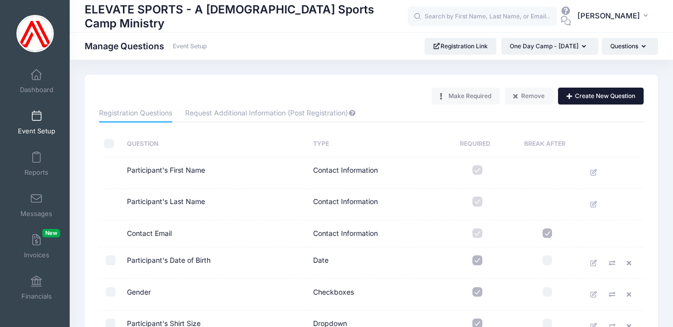
scroll to position [0, 0]
click at [599, 93] on button "Create New Question" at bounding box center [601, 96] width 86 height 17
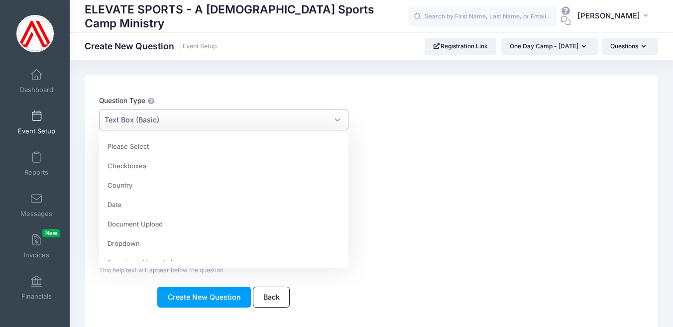
click at [167, 121] on span "Text Box (Basic)" at bounding box center [223, 119] width 249 height 21
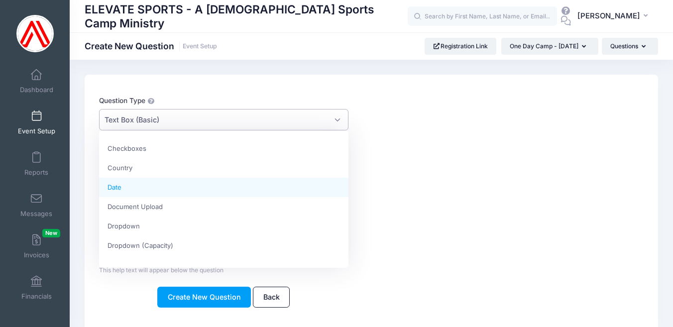
scroll to position [11, 0]
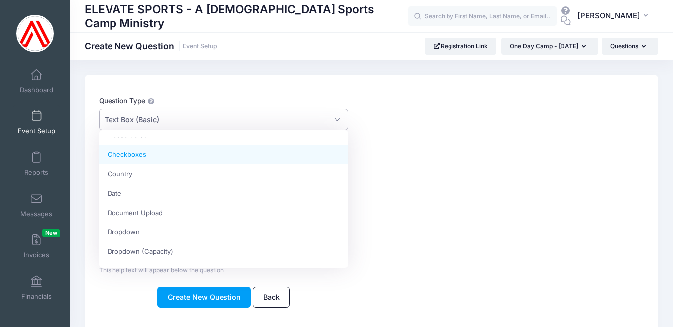
select select "m_checkbox"
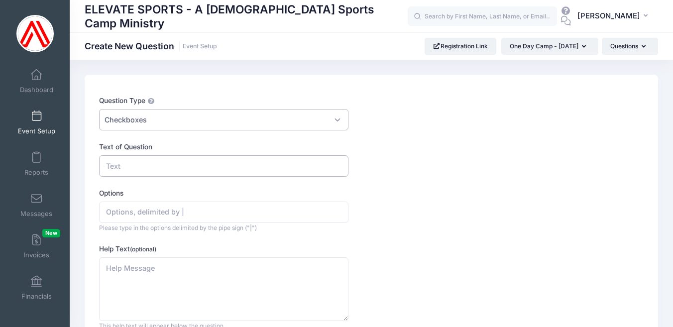
click at [132, 167] on input "Text of Question" at bounding box center [223, 165] width 249 height 21
type input "Has your child attended an Elevate Sports Camp before?"
click at [142, 211] on input "Options" at bounding box center [223, 212] width 249 height 21
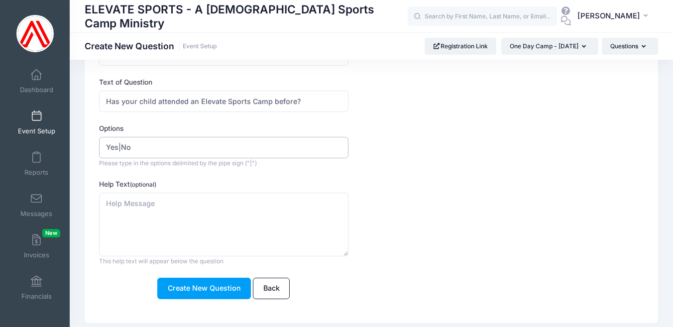
scroll to position [72, 0]
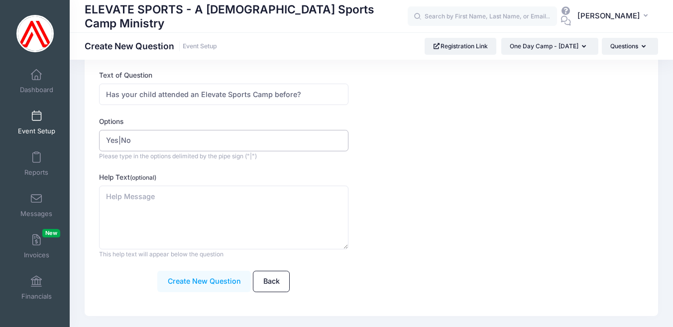
type input "Yes|No"
click at [214, 277] on button "Create New Question" at bounding box center [204, 281] width 94 height 21
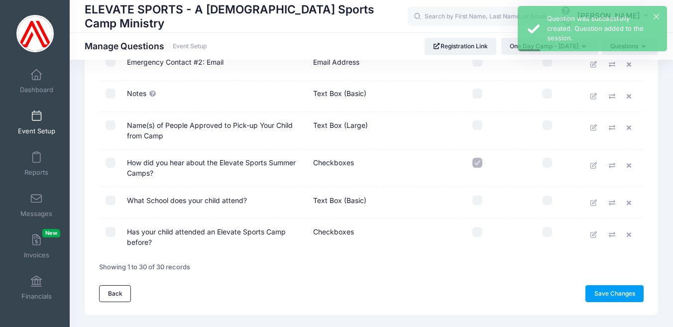
scroll to position [863, 0]
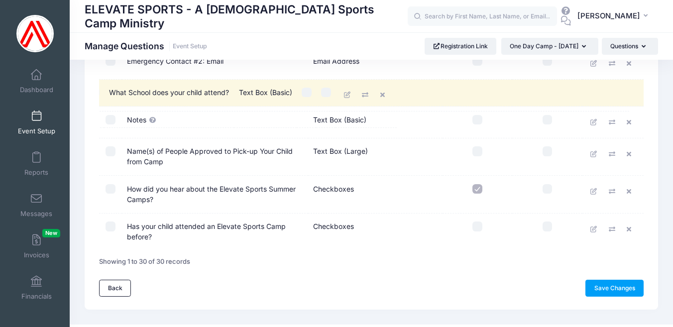
drag, startPoint x: 429, startPoint y: 199, endPoint x: 414, endPoint y: 95, distance: 105.5
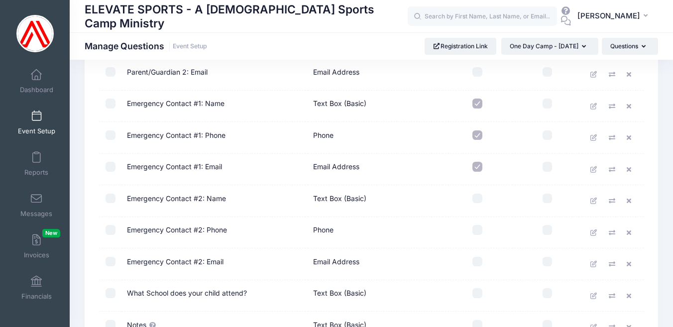
scroll to position [660, 0]
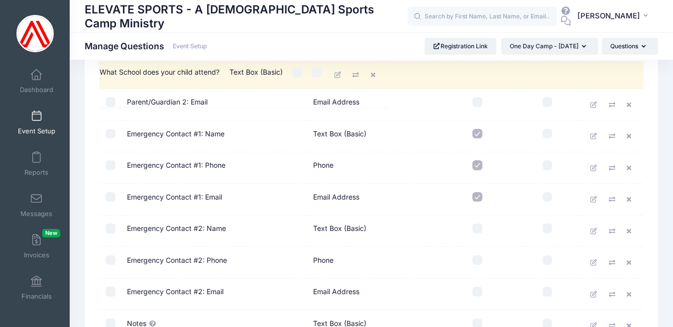
drag, startPoint x: 409, startPoint y: 295, endPoint x: 384, endPoint y: 72, distance: 224.9
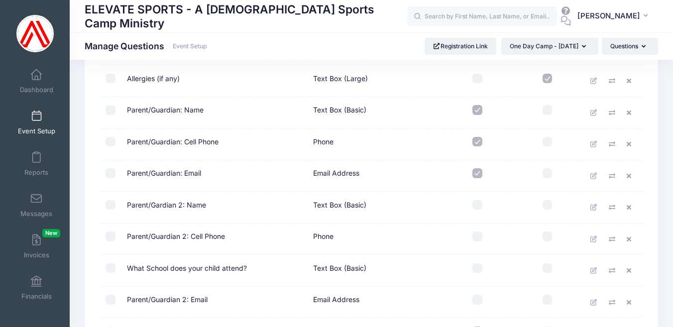
scroll to position [465, 0]
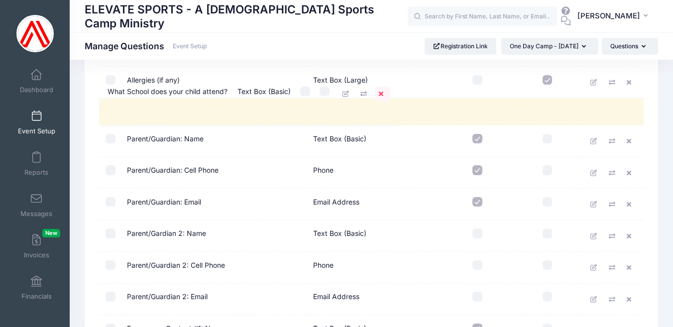
drag, startPoint x: 399, startPoint y: 270, endPoint x: 383, endPoint y: 93, distance: 178.5
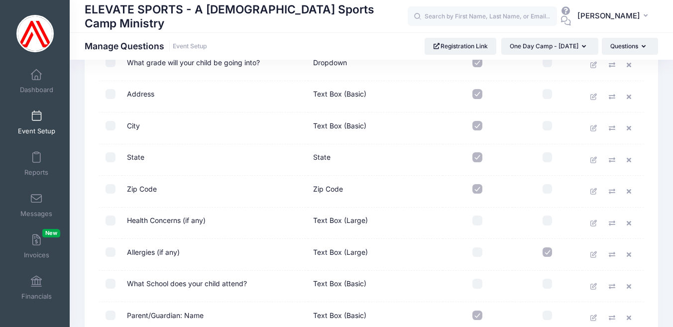
scroll to position [289, 0]
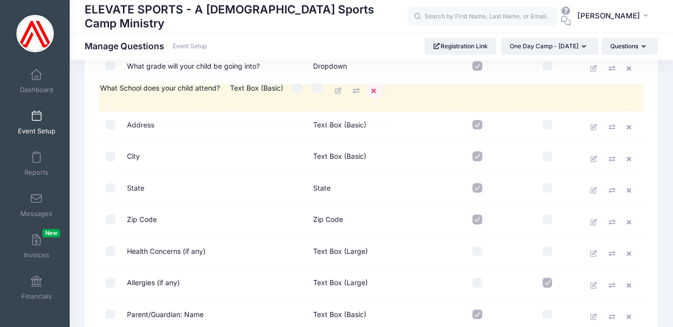
drag, startPoint x: 399, startPoint y: 291, endPoint x: 375, endPoint y: 92, distance: 200.0
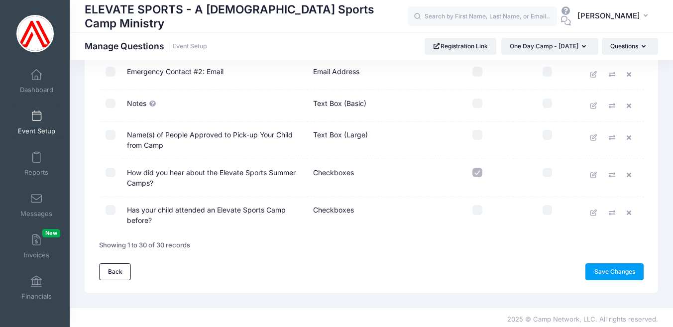
scroll to position [884, 0]
click at [479, 208] on input "checkbox" at bounding box center [477, 211] width 10 height 10
checkbox input "true"
click at [607, 269] on link "Save Changes" at bounding box center [614, 272] width 58 height 17
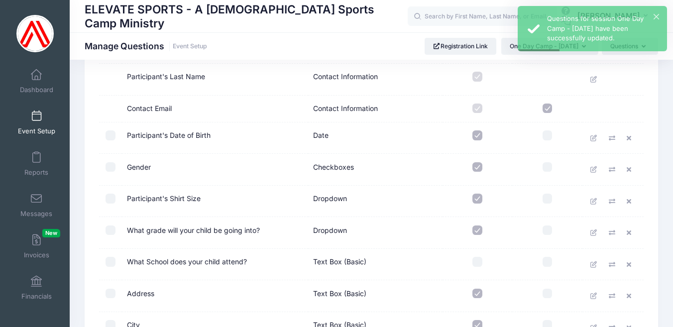
scroll to position [121, 0]
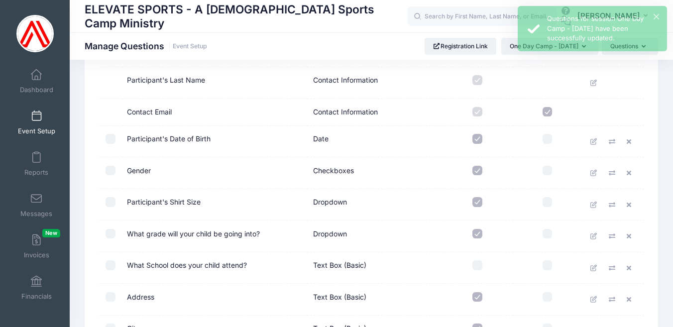
click at [479, 263] on input "checkbox" at bounding box center [477, 265] width 10 height 10
checkbox input "true"
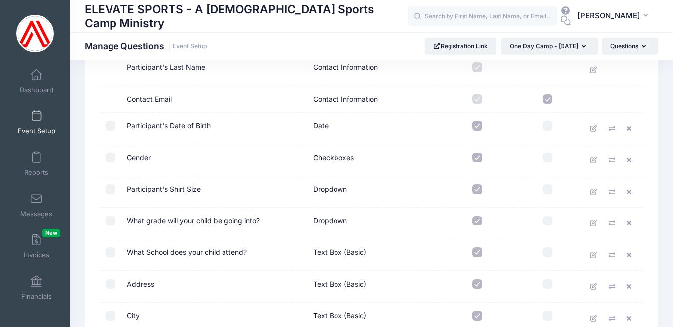
scroll to position [147, 0]
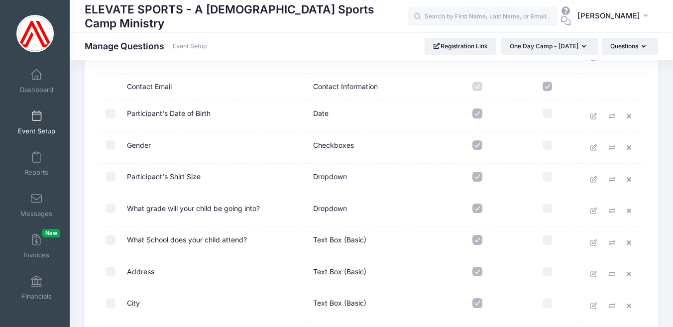
click at [548, 86] on input "checkbox" at bounding box center [548, 87] width 10 height 10
checkbox input "false"
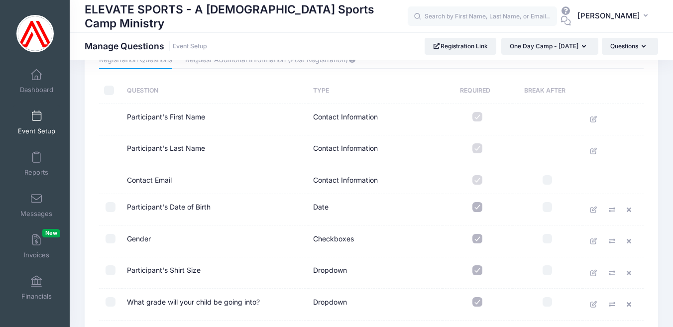
scroll to position [46, 0]
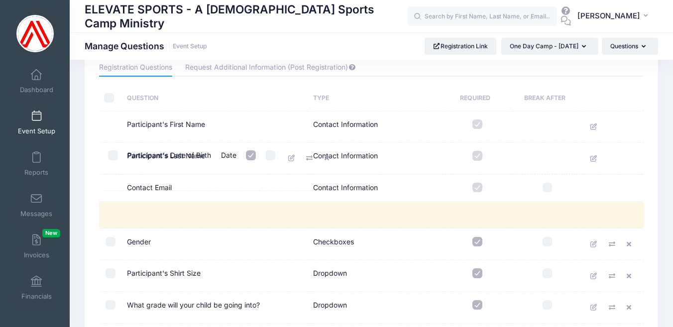
drag, startPoint x: 196, startPoint y: 216, endPoint x: 200, endPoint y: 157, distance: 58.9
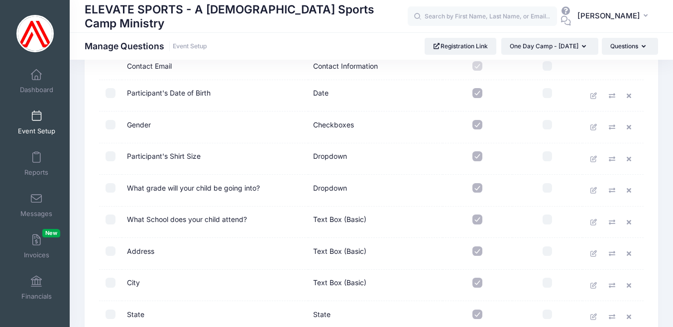
scroll to position [171, 0]
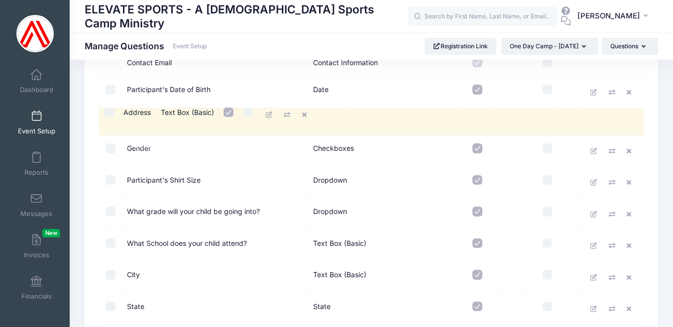
drag, startPoint x: 203, startPoint y: 250, endPoint x: 203, endPoint y: 115, distance: 134.9
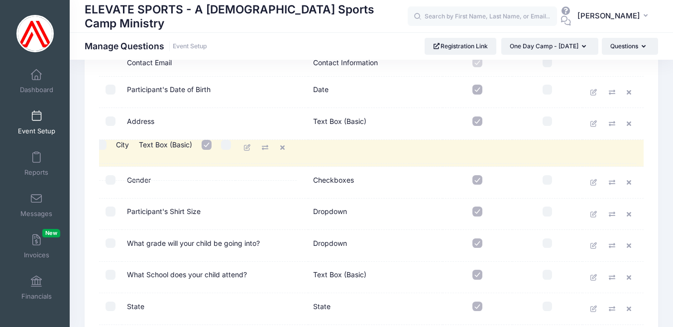
drag, startPoint x: 176, startPoint y: 279, endPoint x: 168, endPoint y: 145, distance: 134.1
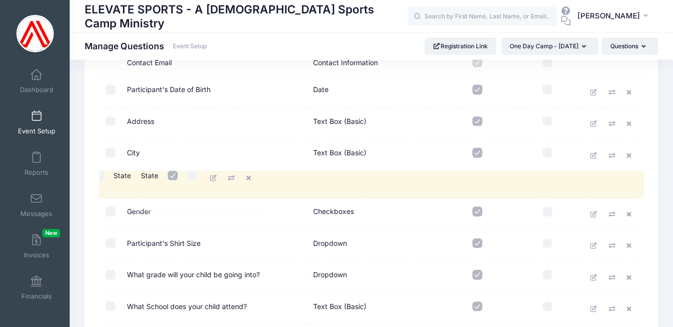
drag, startPoint x: 180, startPoint y: 309, endPoint x: 170, endPoint y: 173, distance: 136.3
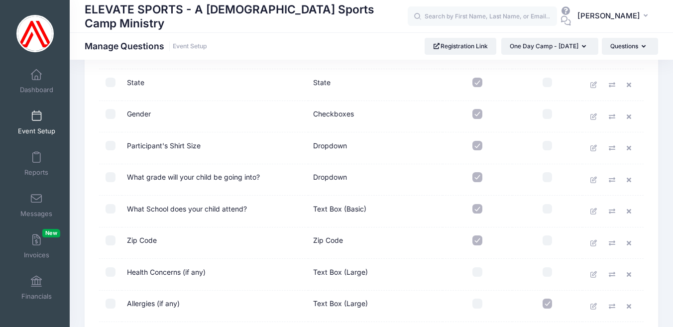
scroll to position [291, 0]
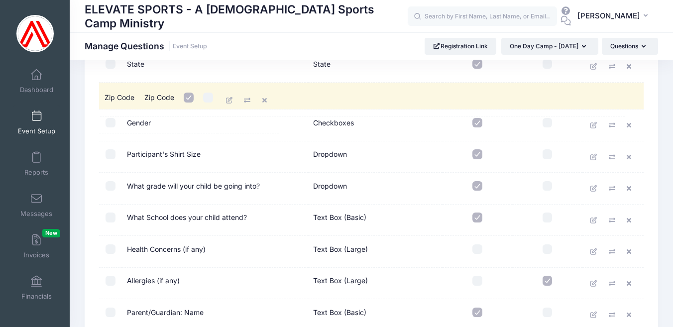
drag, startPoint x: 183, startPoint y: 224, endPoint x: 165, endPoint y: 102, distance: 123.9
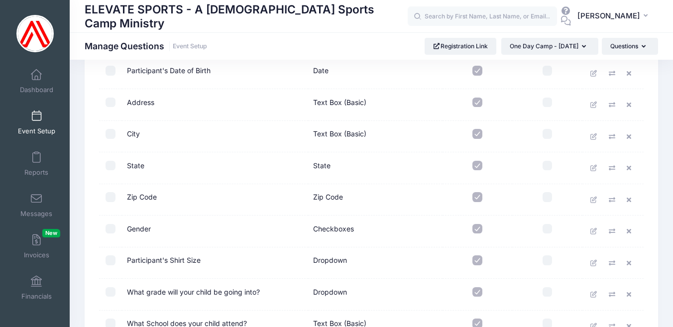
scroll to position [177, 0]
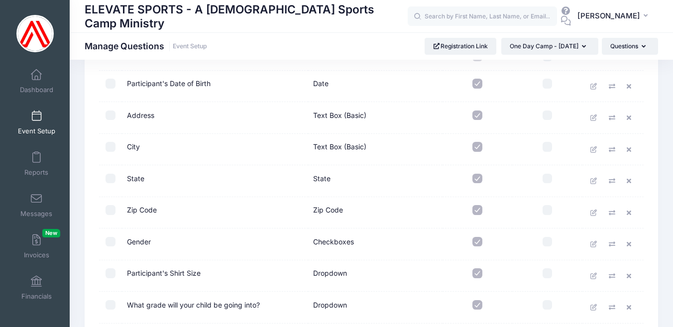
click at [544, 207] on input "checkbox" at bounding box center [548, 210] width 10 height 10
checkbox input "true"
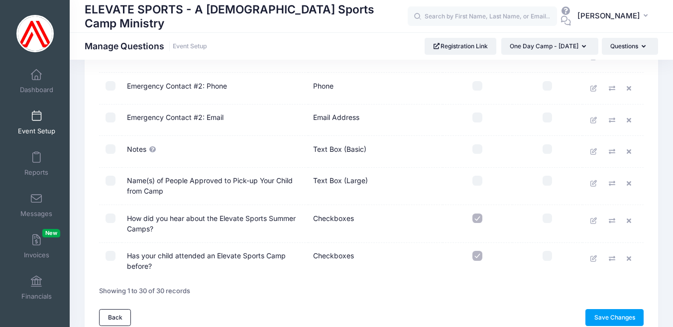
scroll to position [844, 0]
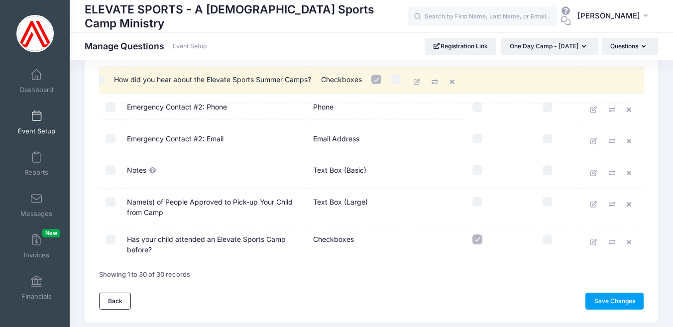
drag, startPoint x: 254, startPoint y: 227, endPoint x: 244, endPoint y: 96, distance: 131.8
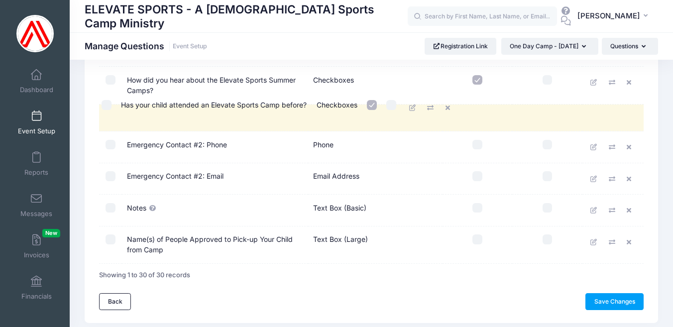
drag, startPoint x: 237, startPoint y: 252, endPoint x: 235, endPoint y: 109, distance: 143.4
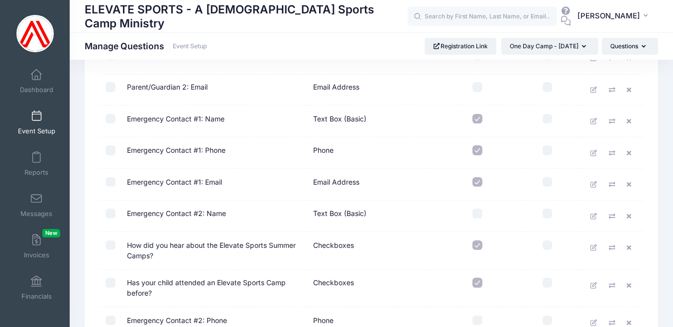
scroll to position [674, 0]
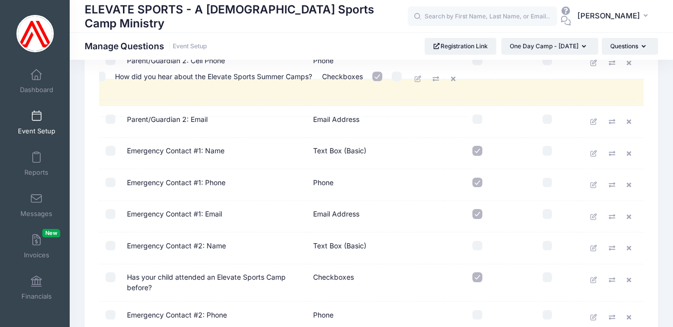
drag, startPoint x: 197, startPoint y: 253, endPoint x: 189, endPoint y: 80, distance: 173.5
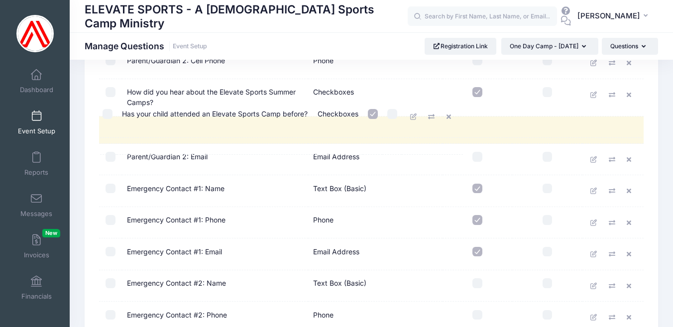
drag, startPoint x: 165, startPoint y: 289, endPoint x: 164, endPoint y: 117, distance: 172.3
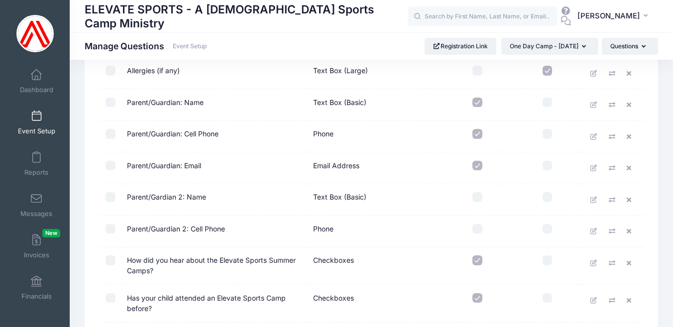
scroll to position [497, 0]
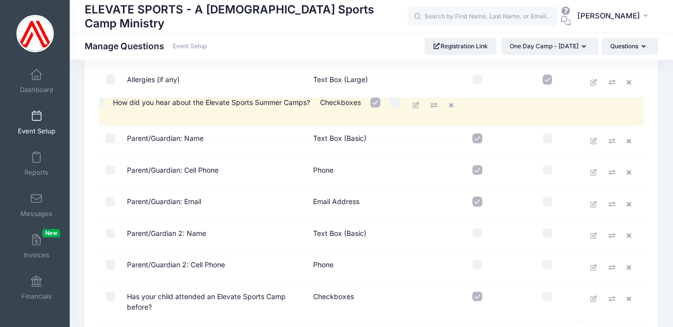
drag, startPoint x: 183, startPoint y: 276, endPoint x: 173, endPoint y: 110, distance: 166.6
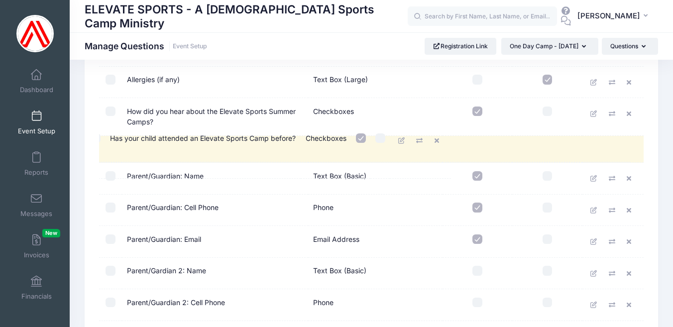
drag, startPoint x: 171, startPoint y: 307, endPoint x: 158, endPoint y: 140, distance: 167.8
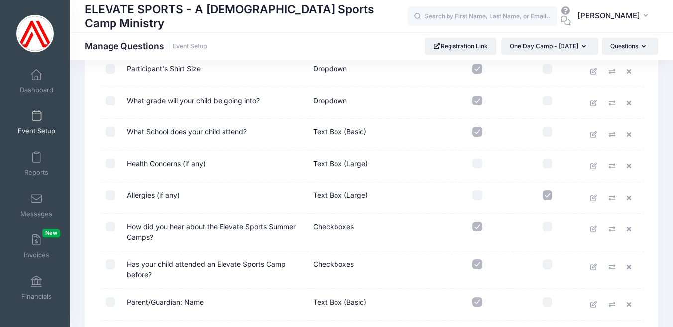
scroll to position [385, 0]
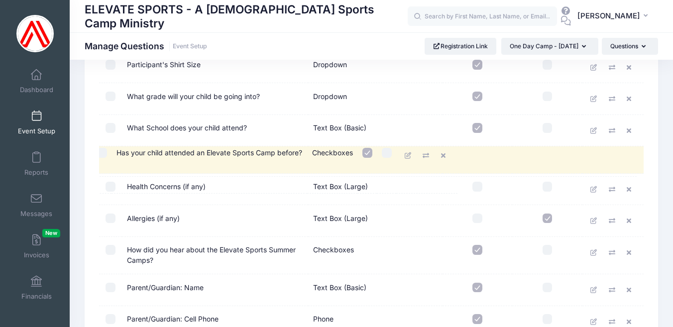
drag, startPoint x: 179, startPoint y: 260, endPoint x: 172, endPoint y: 155, distance: 105.8
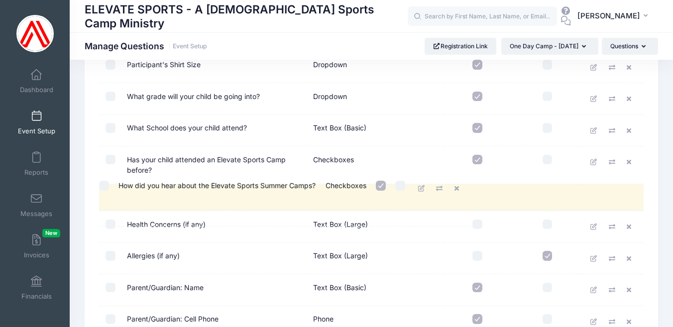
drag, startPoint x: 177, startPoint y: 262, endPoint x: 172, endPoint y: 189, distance: 73.4
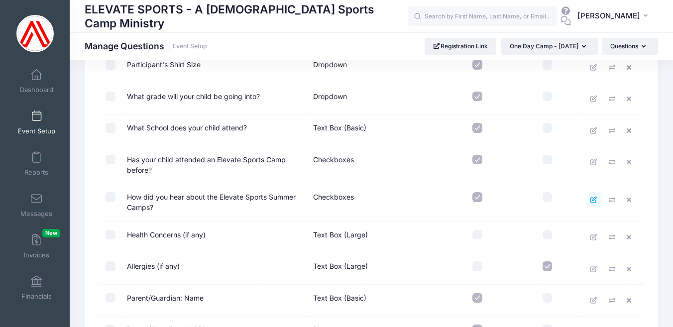
click at [590, 197] on icon at bounding box center [594, 200] width 8 height 6
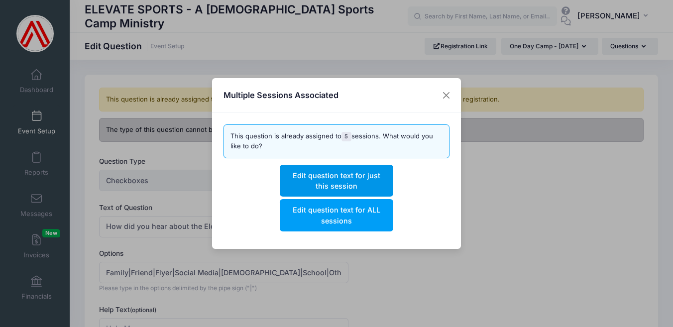
click at [341, 179] on button "Edit question text for just this session" at bounding box center [336, 181] width 113 height 32
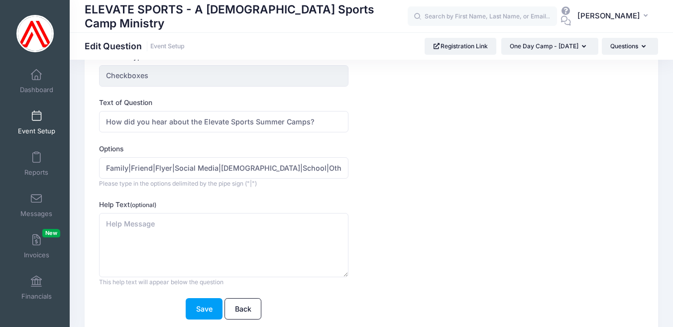
scroll to position [80, 0]
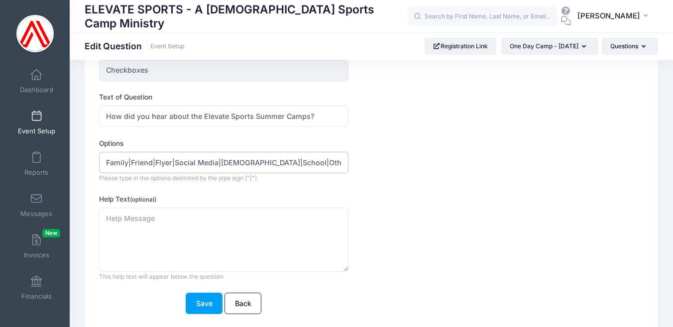
click at [130, 161] on input "Family|Friend|Flyer|Social Media|Church|School|Other" at bounding box center [223, 162] width 249 height 21
click at [310, 160] on input "Family or Friend|Flyer|Social Media|Church|School|Other" at bounding box center [223, 162] width 249 height 21
click at [389, 175] on div "Options Family or Friend|Flyer|Social Media|Church|School|Other Please type in …" at bounding box center [348, 160] width 498 height 44
click at [164, 160] on input "Family or Friend|Flyer|Social Media|Church|School|Other" at bounding box center [223, 162] width 249 height 21
click at [304, 164] on input "Family or Friend|School|Flyer|Social Media|Church|School|Other" at bounding box center [223, 162] width 249 height 21
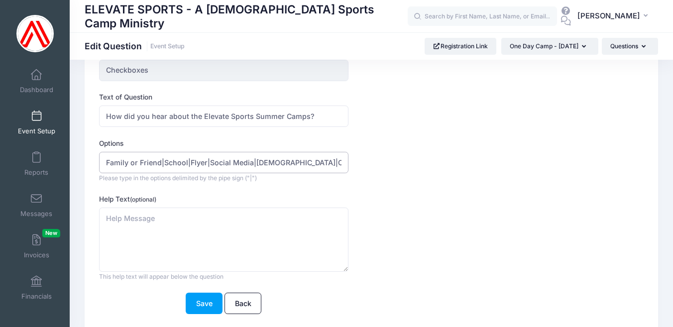
type input "Family or Friend|School|Flyer|Social Media|Church|Other"
click at [387, 179] on div "Options Family or Friend|School|Flyer|Social Media|Church|Other Please type in …" at bounding box center [348, 160] width 498 height 44
click at [206, 301] on button "Save" at bounding box center [204, 303] width 37 height 21
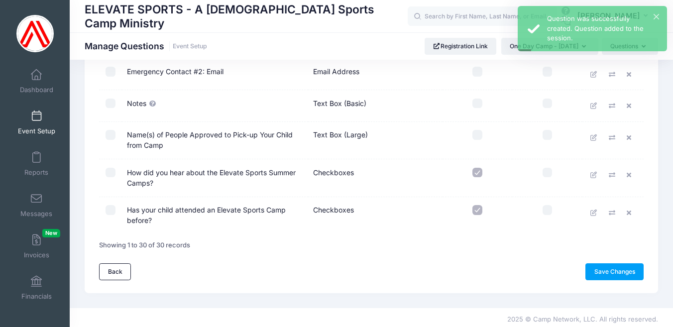
scroll to position [884, 0]
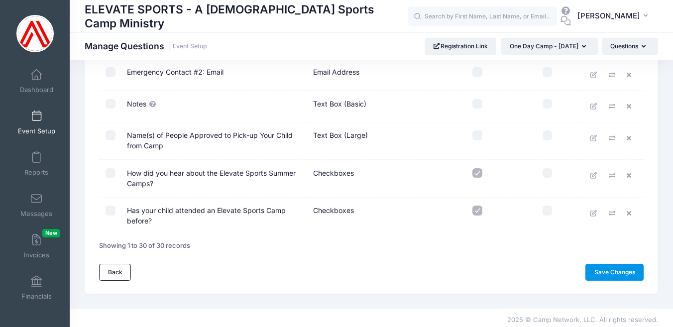
click at [605, 264] on link "Save Changes" at bounding box center [614, 272] width 58 height 17
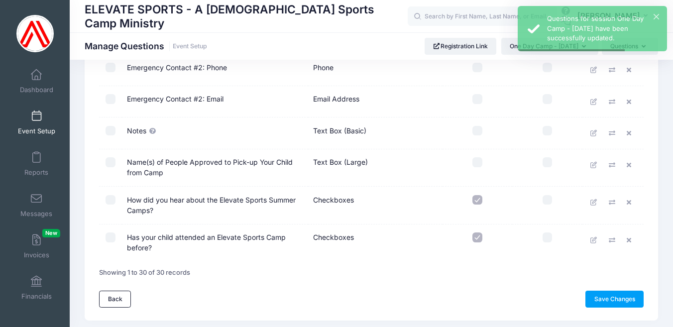
scroll to position [859, 0]
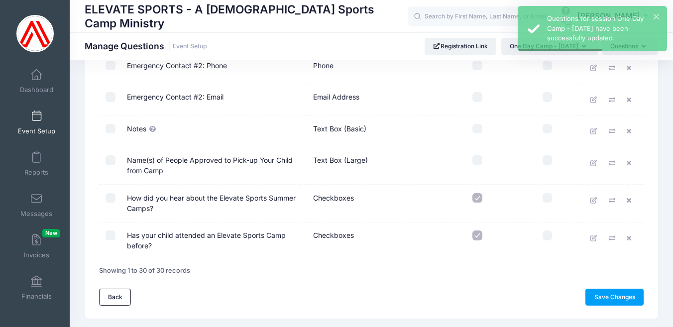
click at [110, 196] on input "checkbox" at bounding box center [111, 198] width 10 height 10
checkbox input "true"
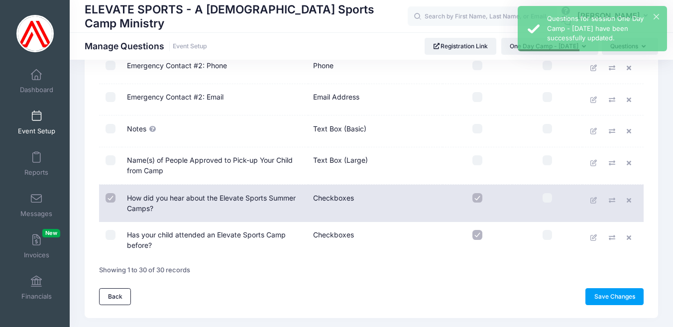
click at [113, 234] on input "checkbox" at bounding box center [111, 235] width 10 height 10
checkbox input "true"
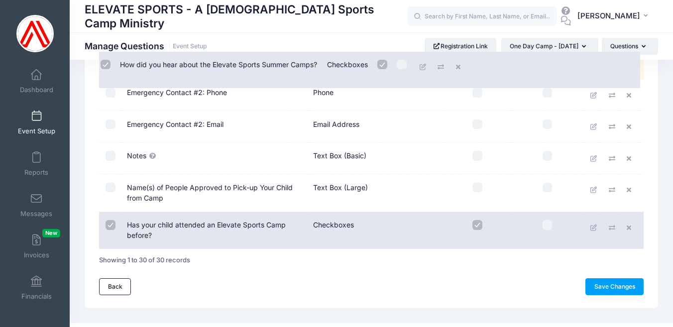
drag, startPoint x: 364, startPoint y: 193, endPoint x: 360, endPoint y: 63, distance: 130.5
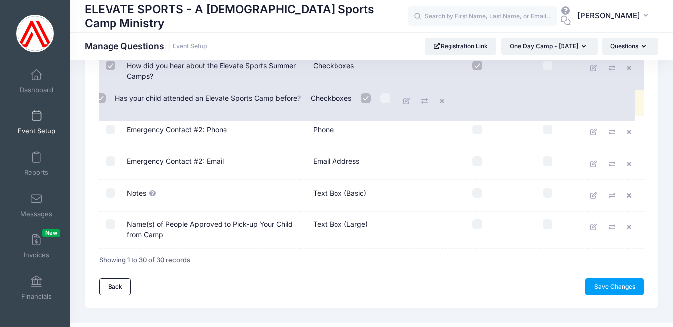
drag, startPoint x: 278, startPoint y: 231, endPoint x: 270, endPoint y: 95, distance: 136.2
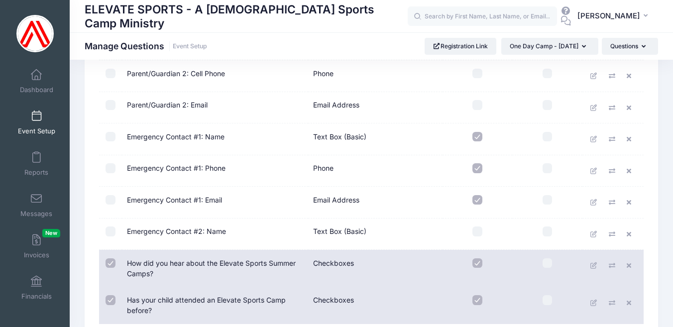
scroll to position [656, 0]
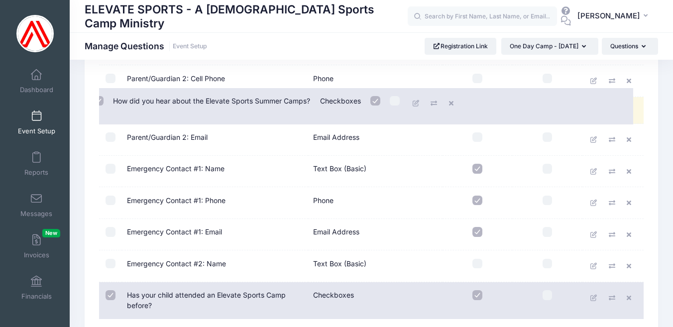
drag, startPoint x: 248, startPoint y: 273, endPoint x: 237, endPoint y: 106, distance: 167.6
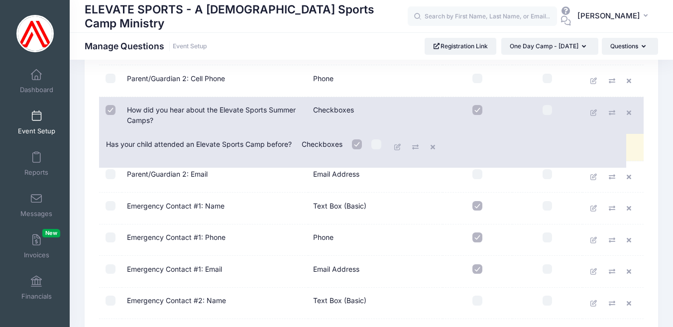
drag, startPoint x: 240, startPoint y: 306, endPoint x: 222, endPoint y: 147, distance: 160.3
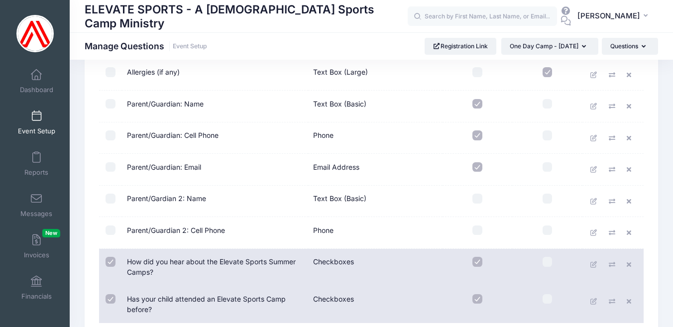
scroll to position [503, 0]
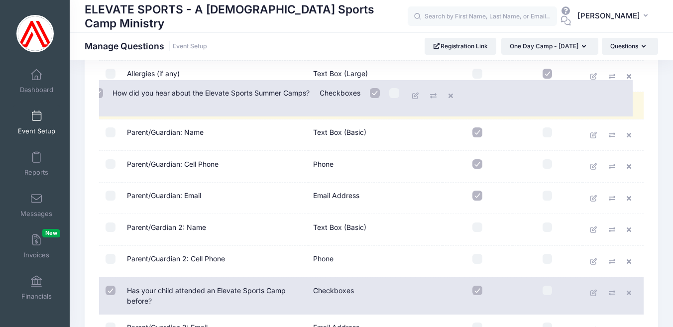
drag, startPoint x: 225, startPoint y: 270, endPoint x: 214, endPoint y: 101, distance: 170.1
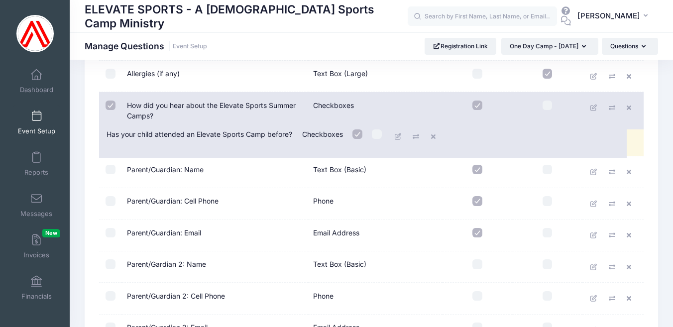
drag, startPoint x: 216, startPoint y: 297, endPoint x: 199, endPoint y: 133, distance: 164.7
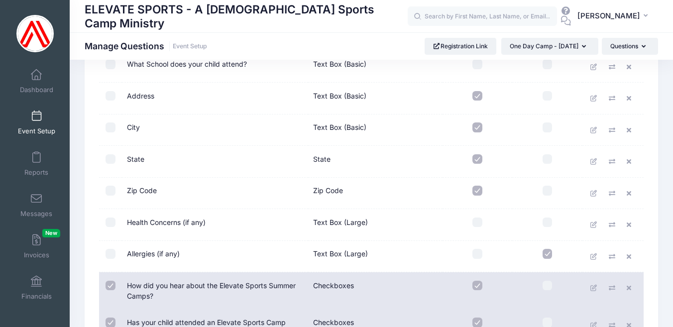
scroll to position [317, 0]
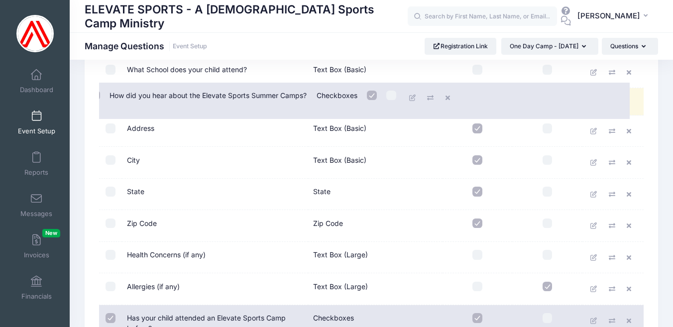
drag, startPoint x: 214, startPoint y: 292, endPoint x: 200, endPoint y: 97, distance: 195.7
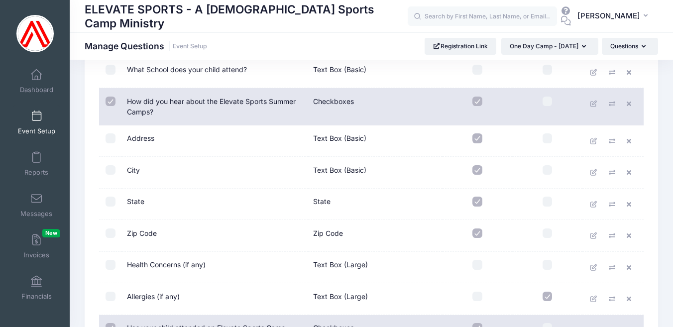
scroll to position [355, 0]
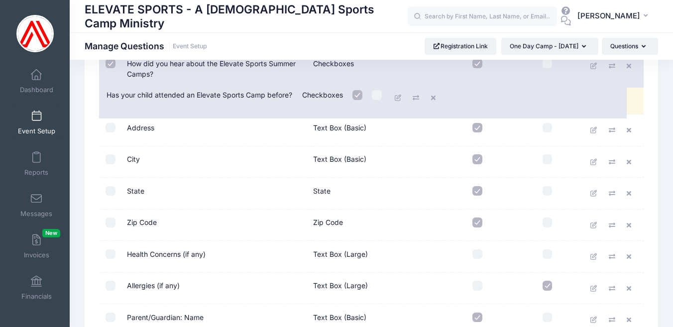
drag, startPoint x: 210, startPoint y: 292, endPoint x: 193, endPoint y: 98, distance: 194.4
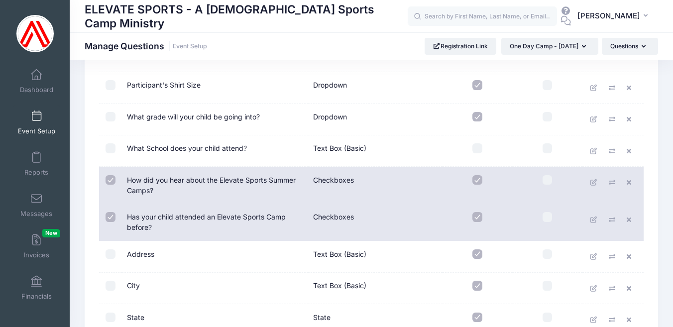
scroll to position [237, 0]
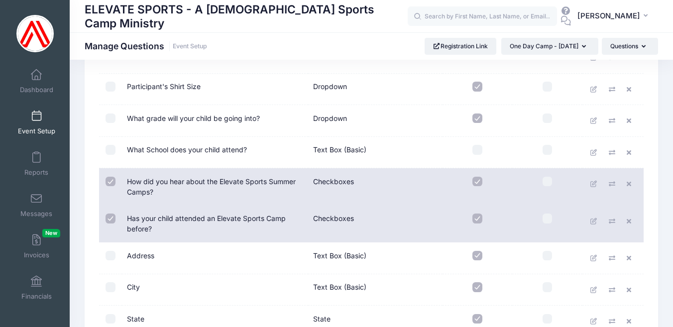
click at [109, 182] on input "checkbox" at bounding box center [111, 182] width 10 height 10
checkbox input "false"
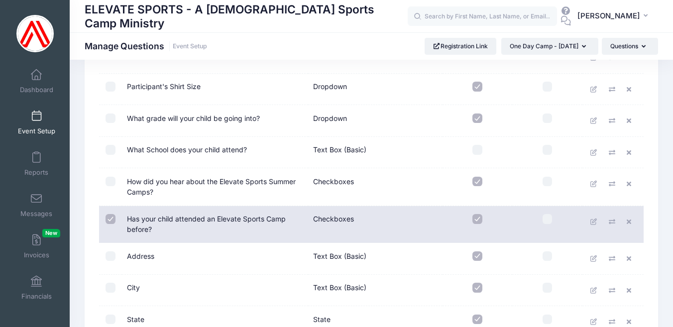
click at [108, 214] on input "checkbox" at bounding box center [111, 219] width 10 height 10
checkbox input "false"
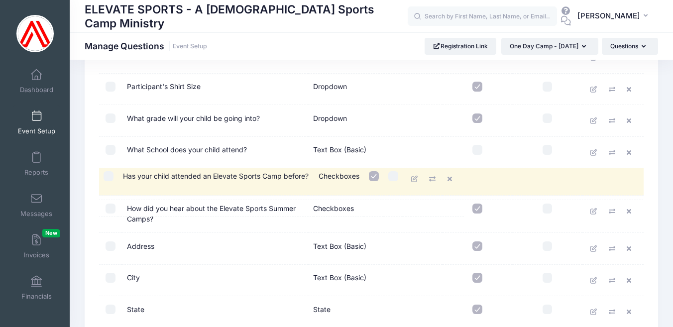
drag, startPoint x: 214, startPoint y: 224, endPoint x: 213, endPoint y: 182, distance: 41.3
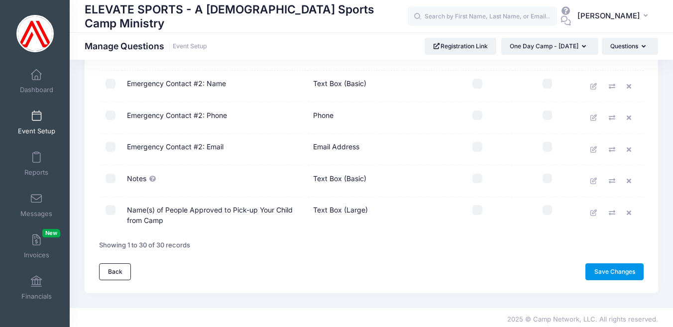
scroll to position [884, 0]
click at [612, 265] on link "Save Changes" at bounding box center [614, 272] width 58 height 17
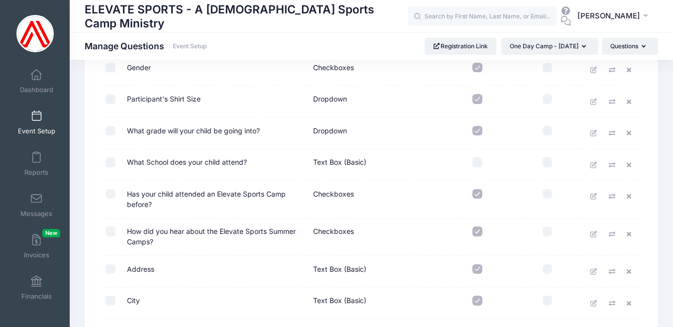
scroll to position [216, 0]
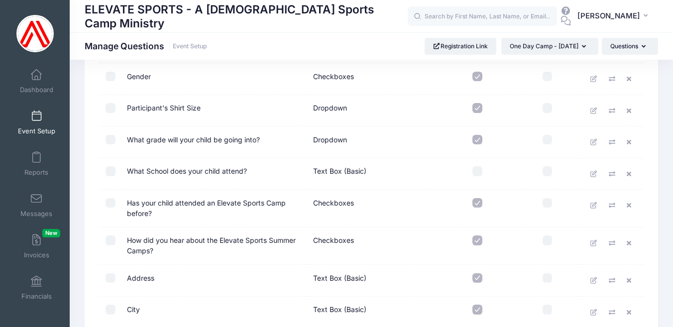
click at [477, 170] on input "checkbox" at bounding box center [477, 171] width 10 height 10
checkbox input "true"
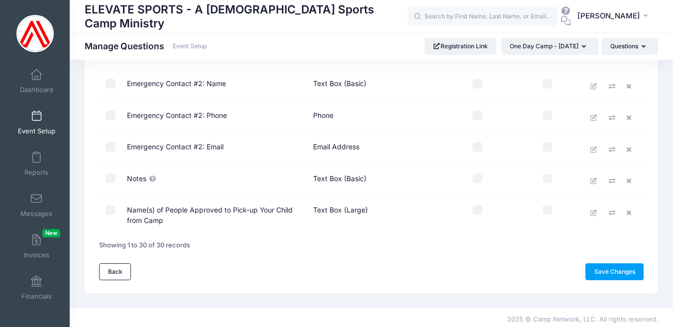
scroll to position [884, 0]
click at [608, 264] on link "Save Changes" at bounding box center [614, 272] width 58 height 17
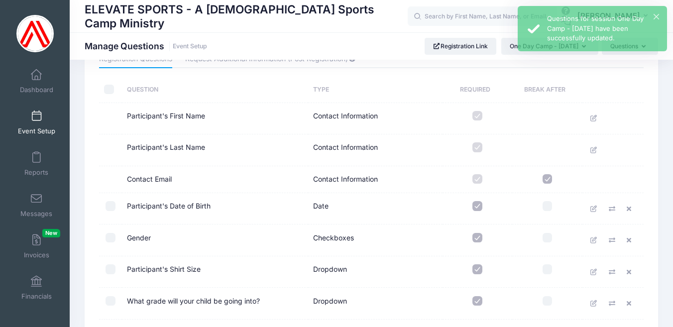
scroll to position [60, 0]
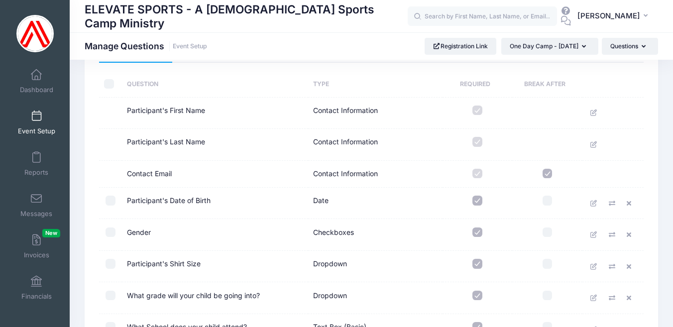
click at [548, 171] on input "checkbox" at bounding box center [548, 174] width 10 height 10
checkbox input "false"
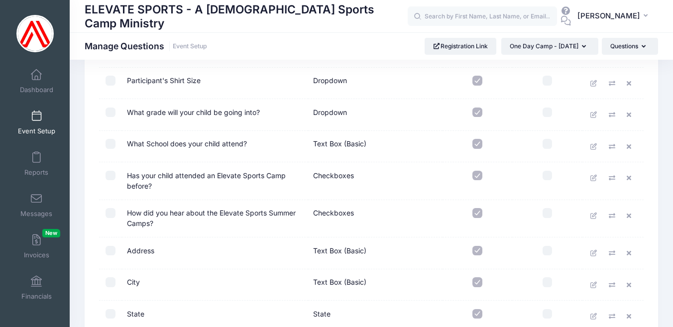
scroll to position [243, 0]
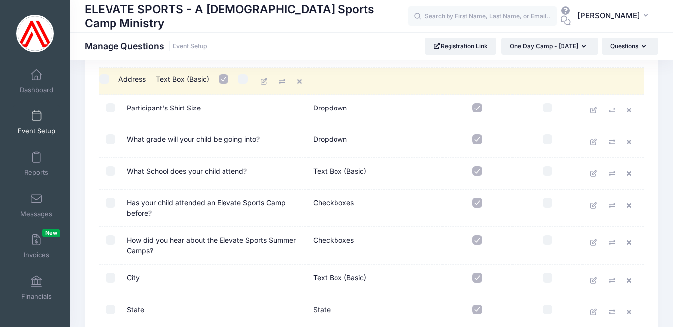
drag, startPoint x: 167, startPoint y: 248, endPoint x: 162, endPoint y: 79, distance: 169.3
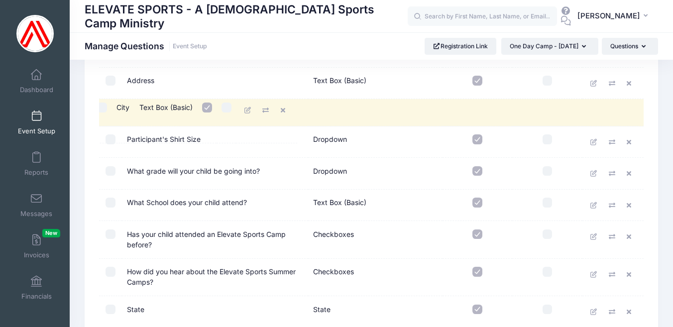
drag, startPoint x: 158, startPoint y: 284, endPoint x: 151, endPoint y: 112, distance: 172.4
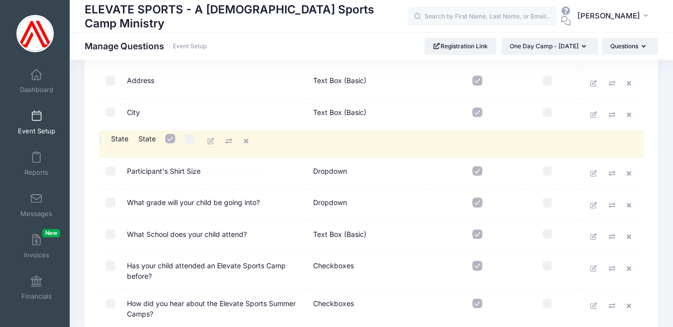
drag, startPoint x: 171, startPoint y: 317, endPoint x: 159, endPoint y: 139, distance: 177.6
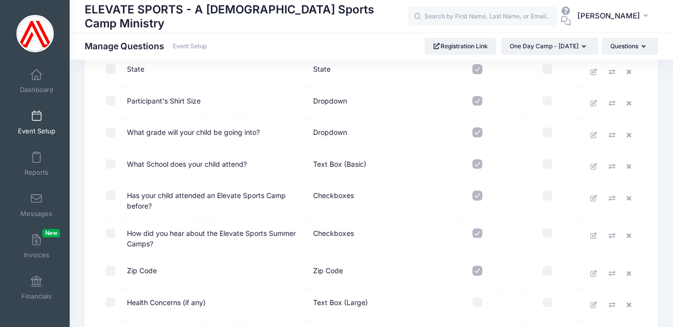
scroll to position [319, 0]
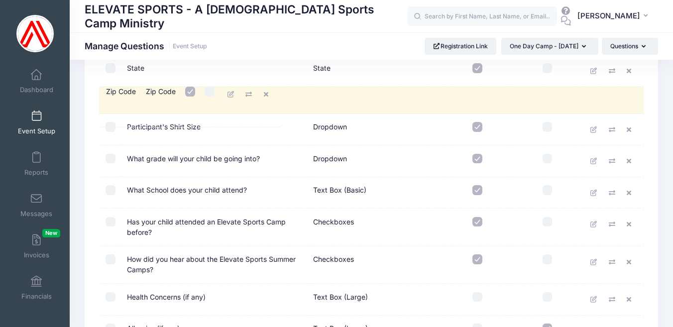
drag, startPoint x: 154, startPoint y: 265, endPoint x: 137, endPoint y: 93, distance: 173.6
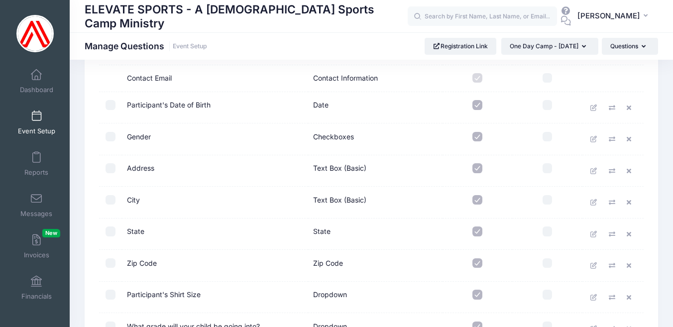
scroll to position [156, 0]
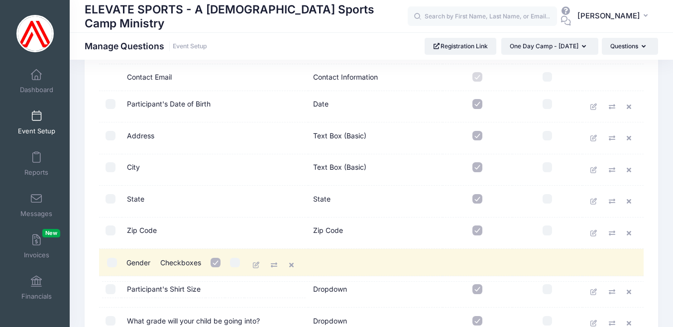
drag, startPoint x: 146, startPoint y: 133, endPoint x: 149, endPoint y: 260, distance: 127.5
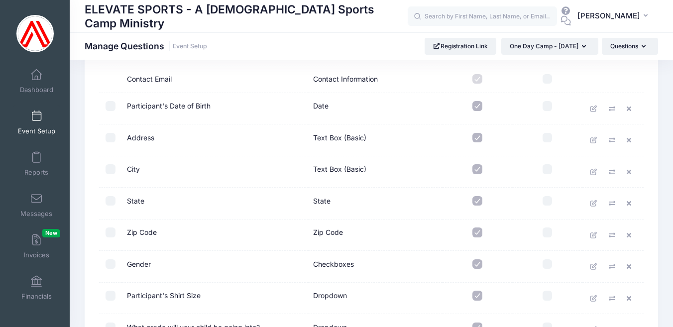
scroll to position [157, 0]
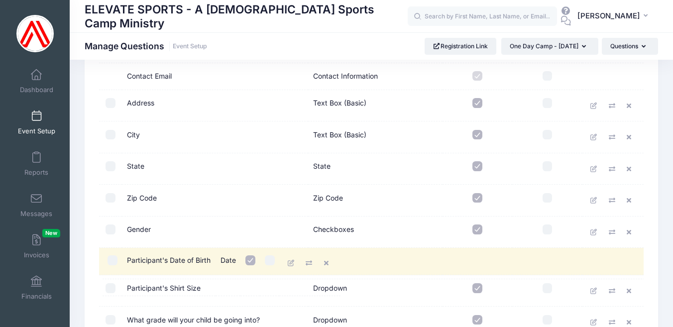
drag, startPoint x: 161, startPoint y: 106, endPoint x: 164, endPoint y: 263, distance: 157.9
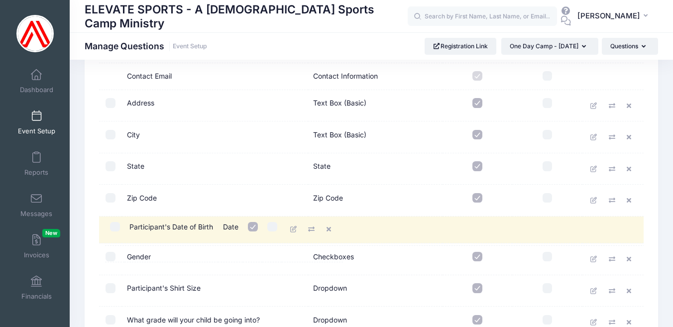
drag, startPoint x: 161, startPoint y: 259, endPoint x: 167, endPoint y: 227, distance: 33.4
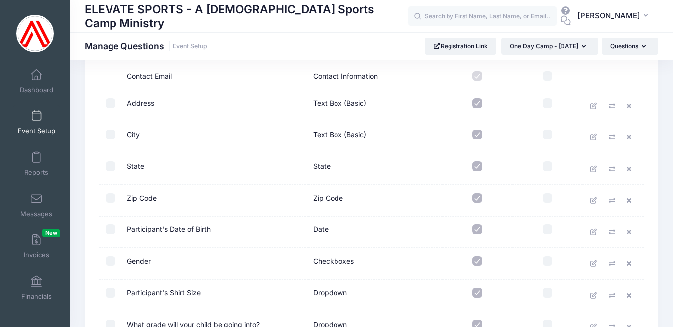
click at [548, 198] on input "checkbox" at bounding box center [548, 198] width 10 height 10
checkbox input "true"
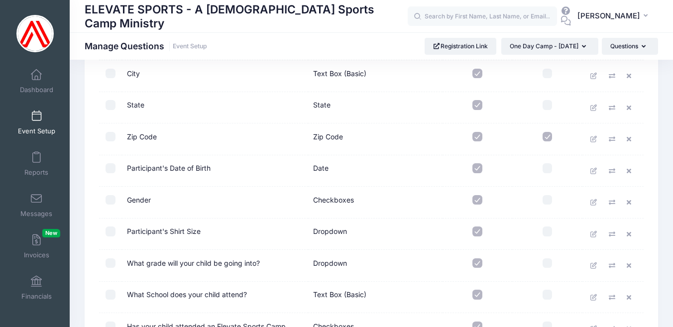
scroll to position [219, 0]
click at [111, 230] on input "checkbox" at bounding box center [111, 231] width 10 height 10
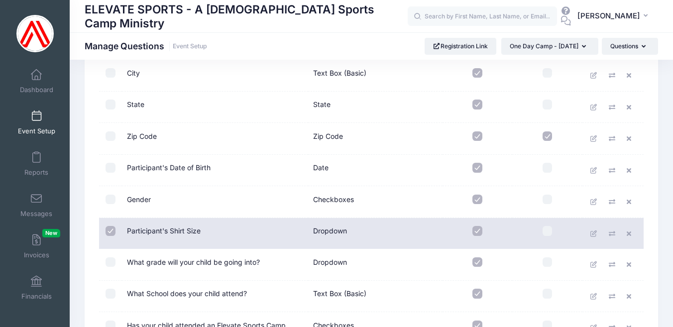
click at [111, 231] on input "checkbox" at bounding box center [111, 231] width 10 height 10
checkbox input "false"
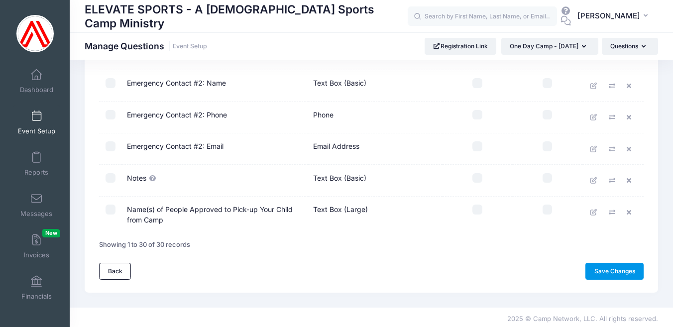
scroll to position [884, 0]
click at [618, 267] on link "Save Changes" at bounding box center [614, 272] width 58 height 17
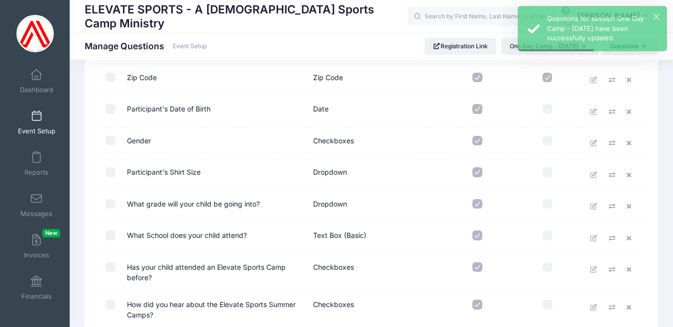
scroll to position [286, 0]
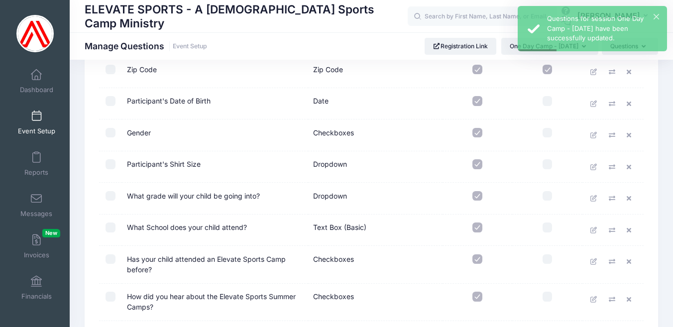
click at [110, 163] on input "checkbox" at bounding box center [111, 164] width 10 height 10
checkbox input "true"
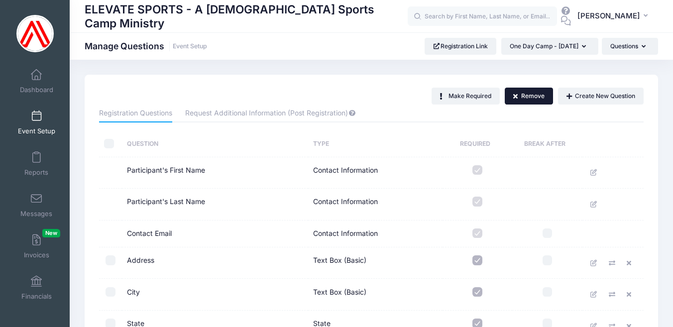
scroll to position [0, 0]
click at [532, 92] on button "Remove" at bounding box center [529, 96] width 49 height 17
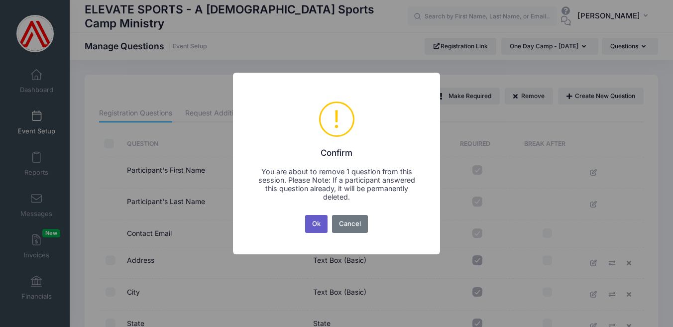
click at [317, 221] on button "Ok" at bounding box center [316, 224] width 23 height 18
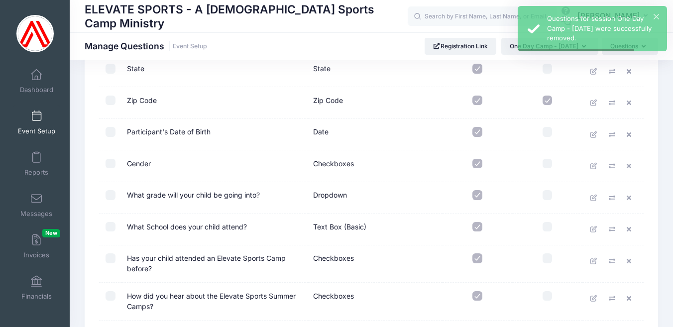
scroll to position [255, 0]
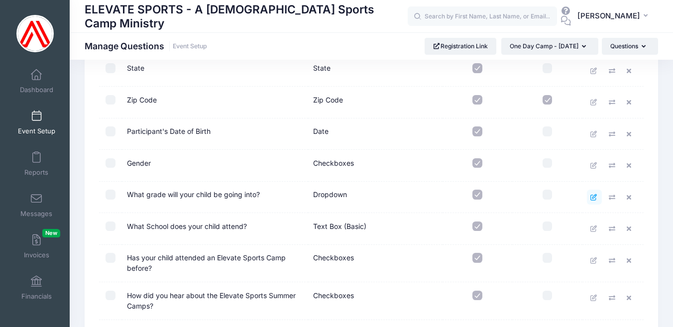
click at [595, 195] on icon at bounding box center [594, 197] width 8 height 6
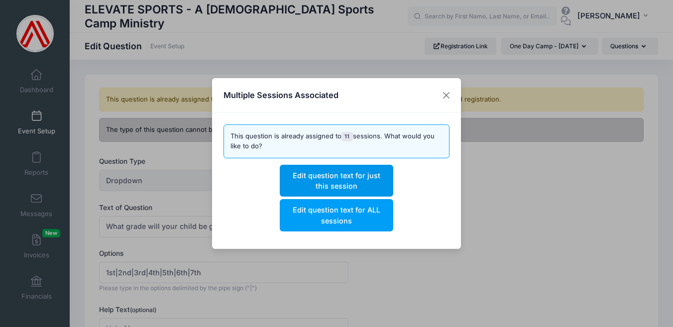
click at [341, 182] on button "Edit question text for just this session" at bounding box center [336, 181] width 113 height 32
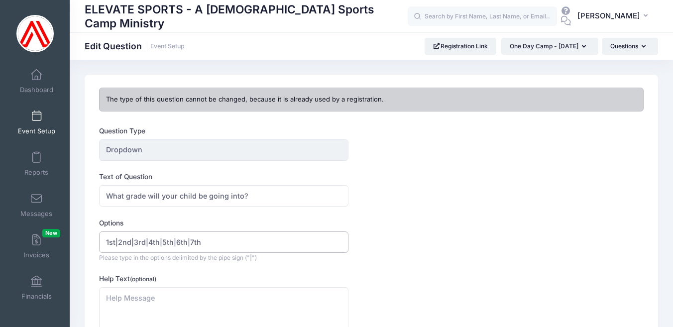
click at [239, 240] on input "1st|2nd|3rd|4th|5th|6th|7th" at bounding box center [223, 242] width 249 height 21
type input "1st|2nd|3rd|4th|5th|6th"
click at [382, 253] on div "Options 1st|2nd|3rd|4th|5th|6th Please type in the options delimited by the pip…" at bounding box center [348, 240] width 498 height 44
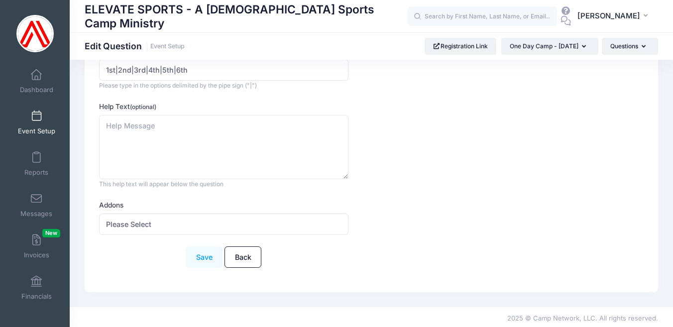
scroll to position [172, 0]
click at [201, 254] on button "Save" at bounding box center [204, 257] width 37 height 21
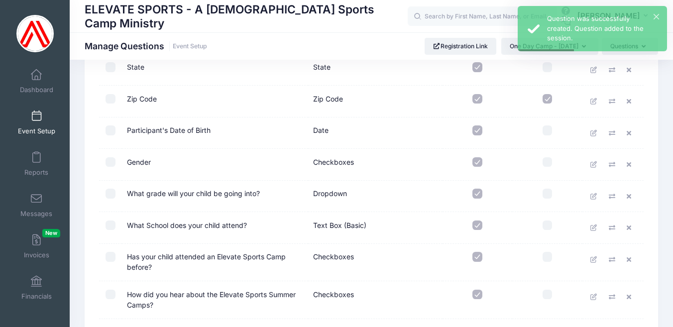
scroll to position [310, 0]
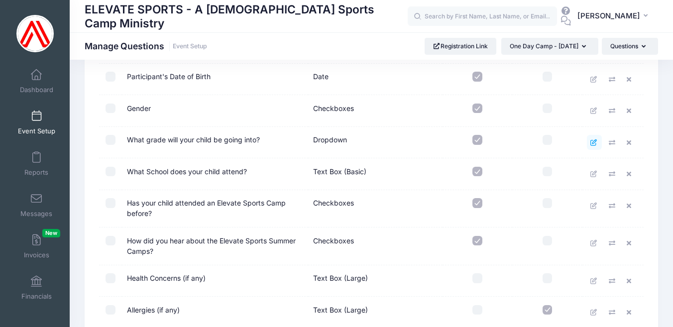
click at [593, 139] on icon at bounding box center [594, 142] width 8 height 6
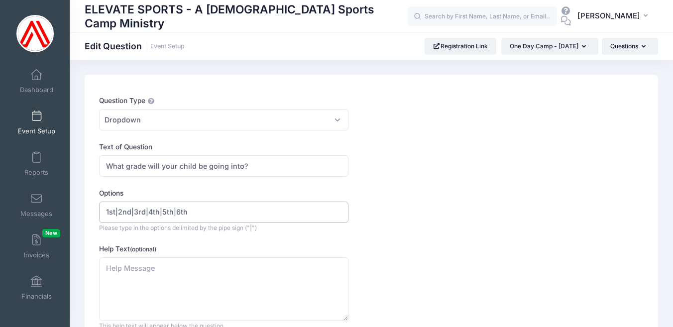
click at [107, 212] on input "1st|2nd|3rd|4th|5th|6th" at bounding box center [223, 212] width 249 height 21
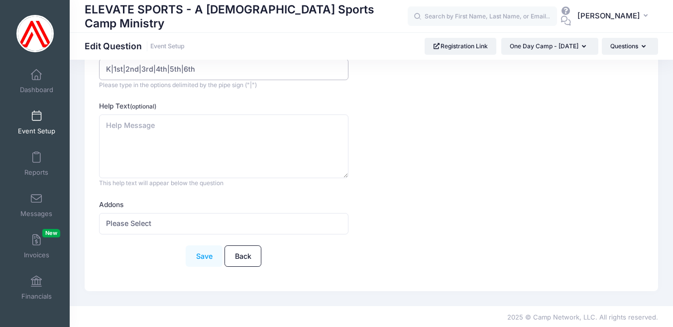
scroll to position [142, 0]
type input "K|1st|2nd|3rd|4th|5th|6th"
click at [193, 253] on button "Save" at bounding box center [204, 256] width 37 height 21
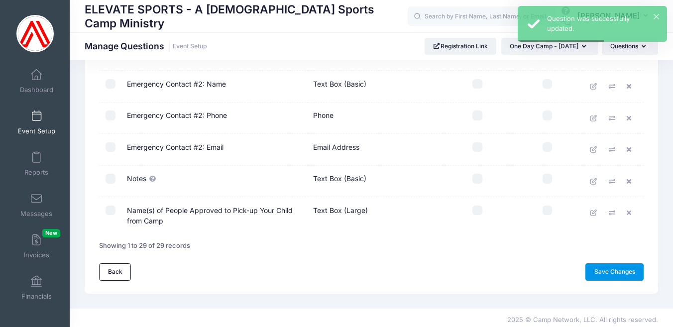
scroll to position [852, 0]
click at [602, 266] on link "Save Changes" at bounding box center [614, 272] width 58 height 17
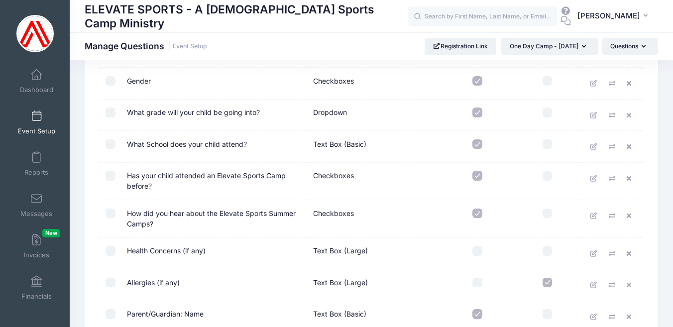
scroll to position [349, 0]
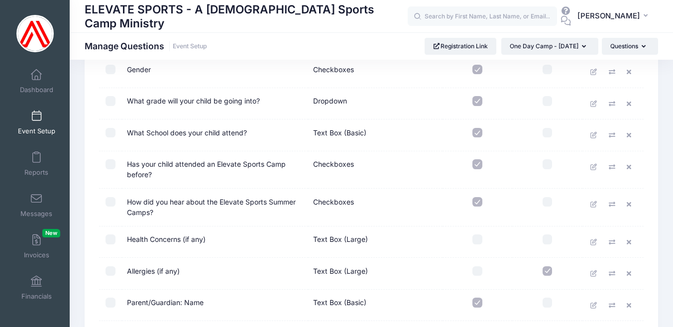
click at [549, 198] on input "checkbox" at bounding box center [548, 202] width 10 height 10
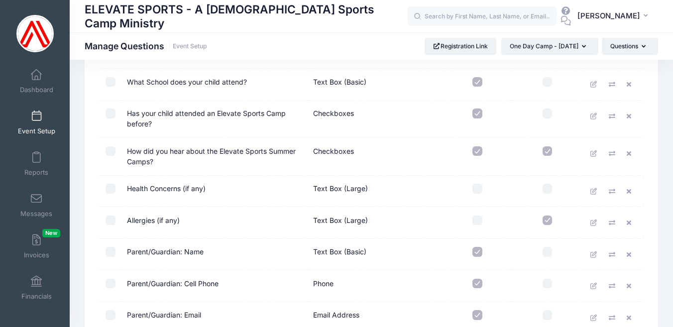
scroll to position [411, 0]
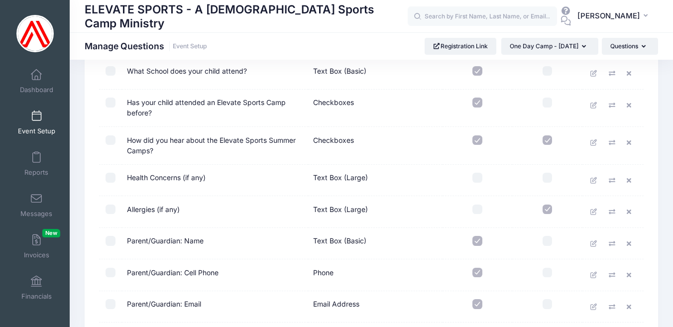
click at [548, 140] on input "checkbox" at bounding box center [548, 140] width 10 height 10
checkbox input "false"
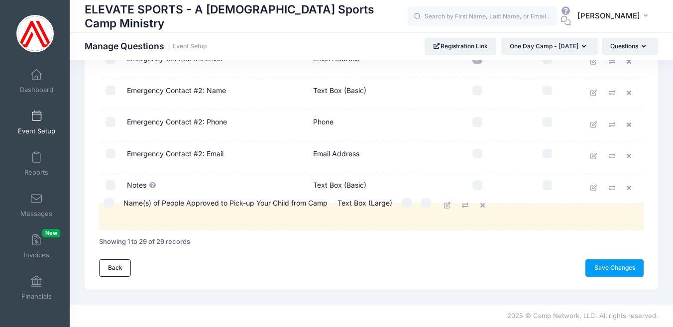
scroll to position [842, 0]
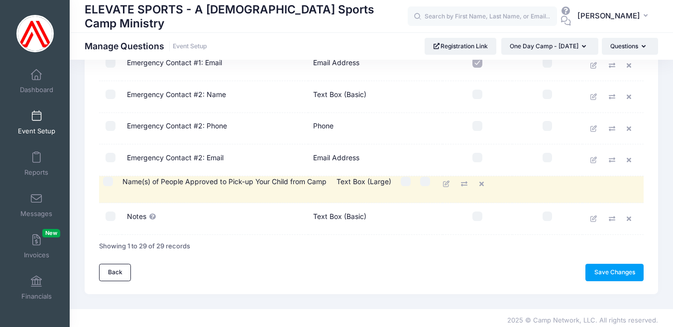
drag, startPoint x: 147, startPoint y: 214, endPoint x: 146, endPoint y: 187, distance: 26.9
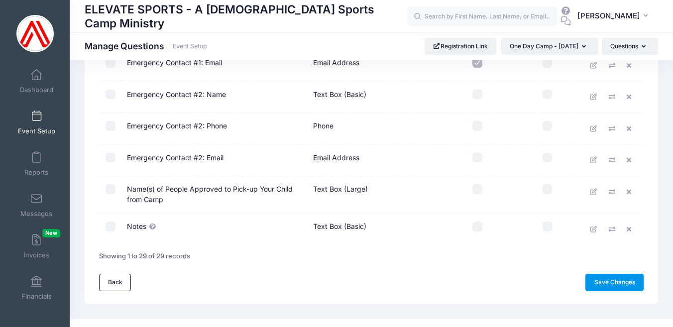
click at [602, 277] on link "Save Changes" at bounding box center [614, 282] width 58 height 17
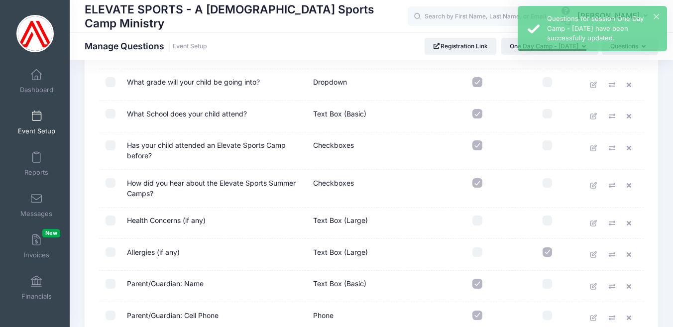
scroll to position [373, 0]
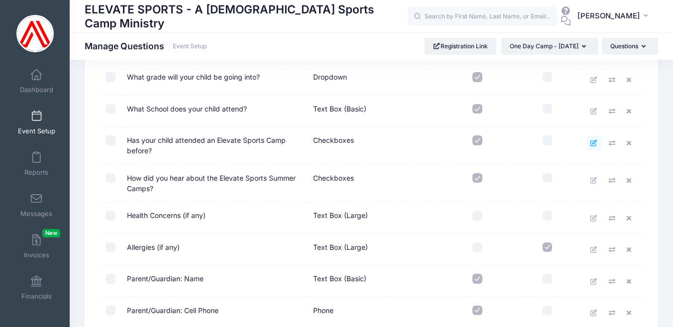
click at [595, 141] on icon at bounding box center [594, 143] width 8 height 6
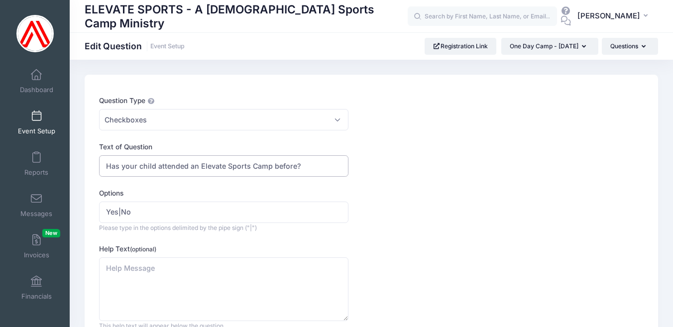
click at [294, 167] on input "Has your child attended an Elevate Sports Camp before?" at bounding box center [223, 165] width 249 height 21
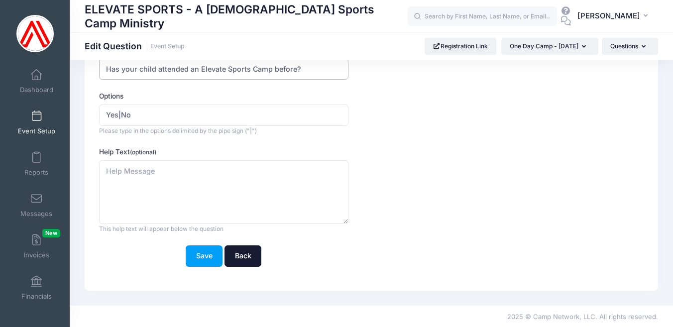
scroll to position [97, 0]
click at [244, 252] on link "Back" at bounding box center [243, 256] width 37 height 21
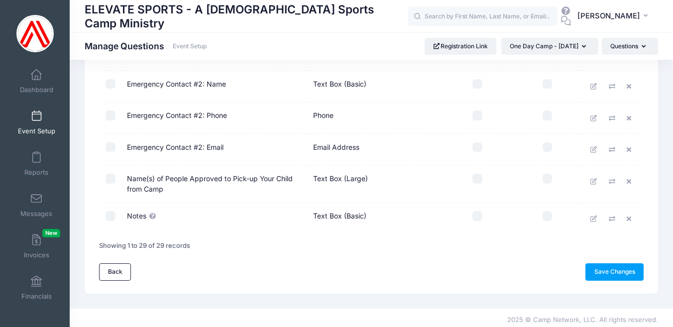
scroll to position [852, 0]
click at [601, 268] on link "Save Changes" at bounding box center [614, 272] width 58 height 17
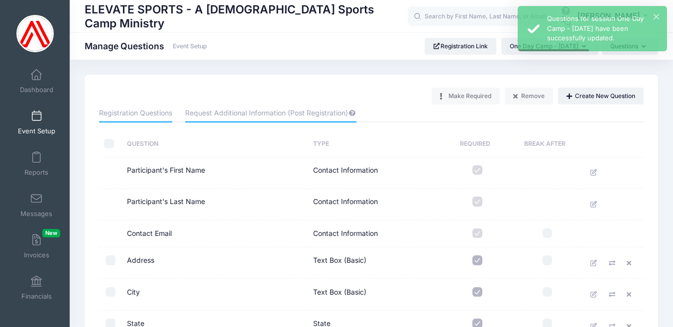
click at [280, 111] on link "Request Additional Information (Post Registration)" at bounding box center [270, 114] width 171 height 18
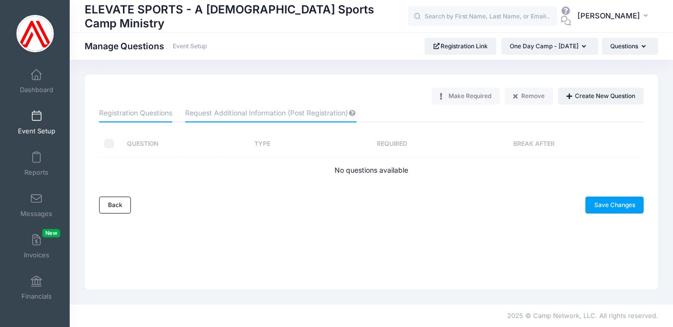
click at [150, 113] on link "Registration Questions" at bounding box center [135, 114] width 73 height 18
